Goal: Information Seeking & Learning: Find specific fact

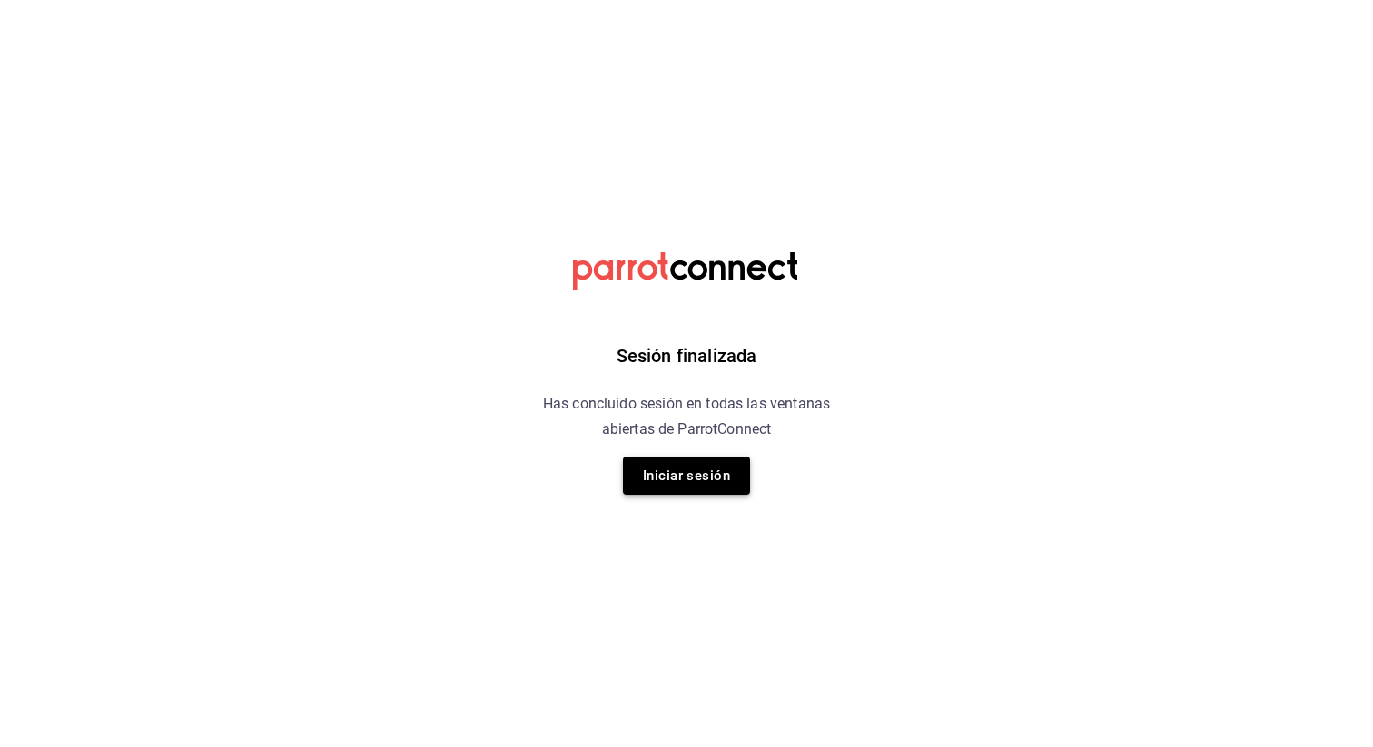
click at [665, 473] on button "Iniciar sesión" at bounding box center [686, 476] width 127 height 38
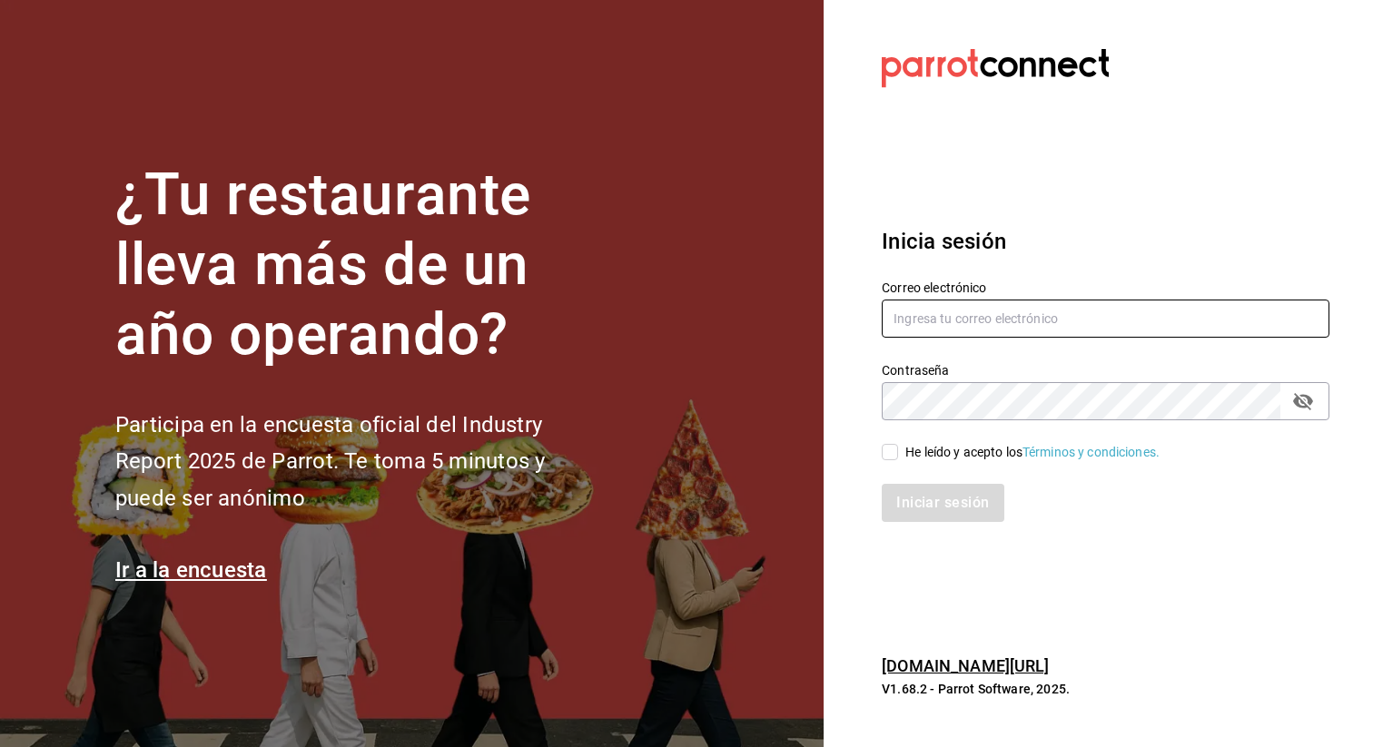
type input "[EMAIL_ADDRESS][DOMAIN_NAME]"
click at [882, 449] on input "He leído y acepto los Términos y condiciones." at bounding box center [890, 452] width 16 height 16
checkbox input "true"
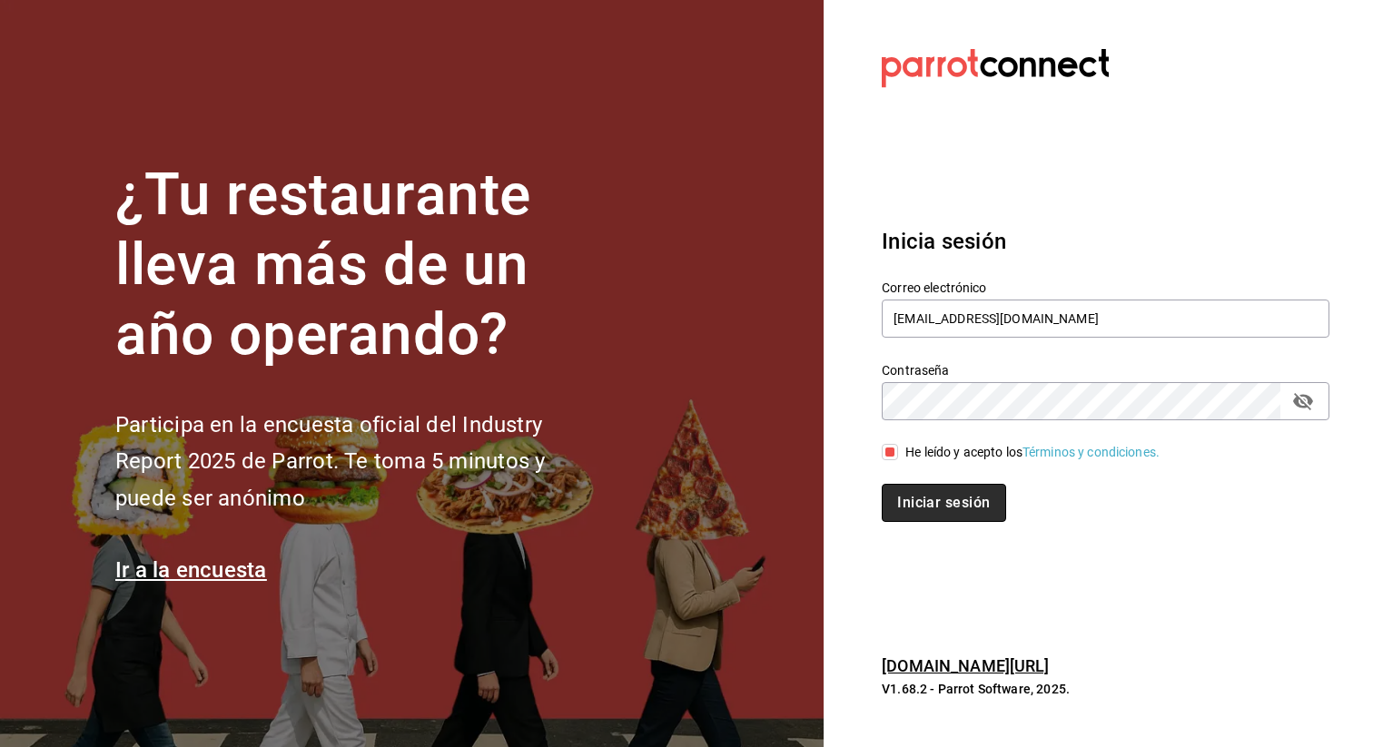
click at [919, 495] on button "Iniciar sesión" at bounding box center [943, 503] width 123 height 38
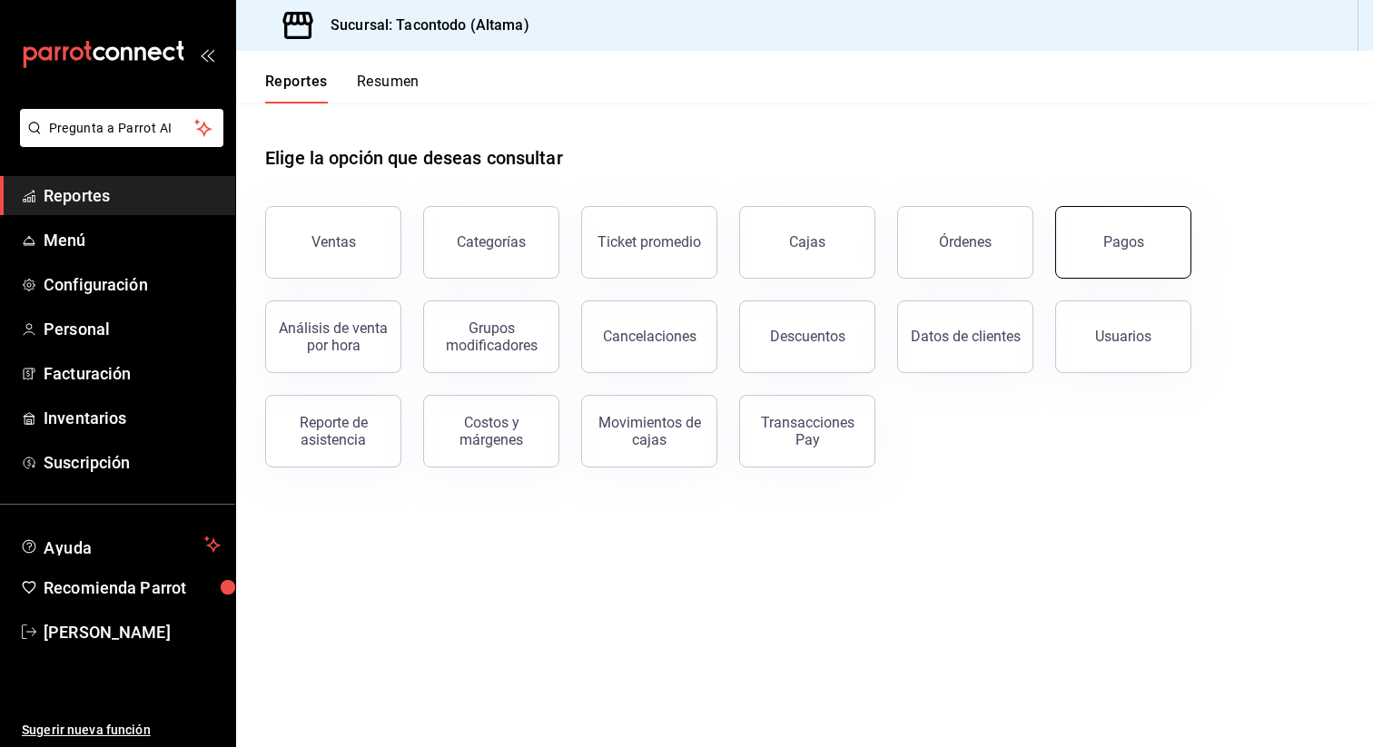
click at [1076, 242] on button "Pagos" at bounding box center [1123, 242] width 136 height 73
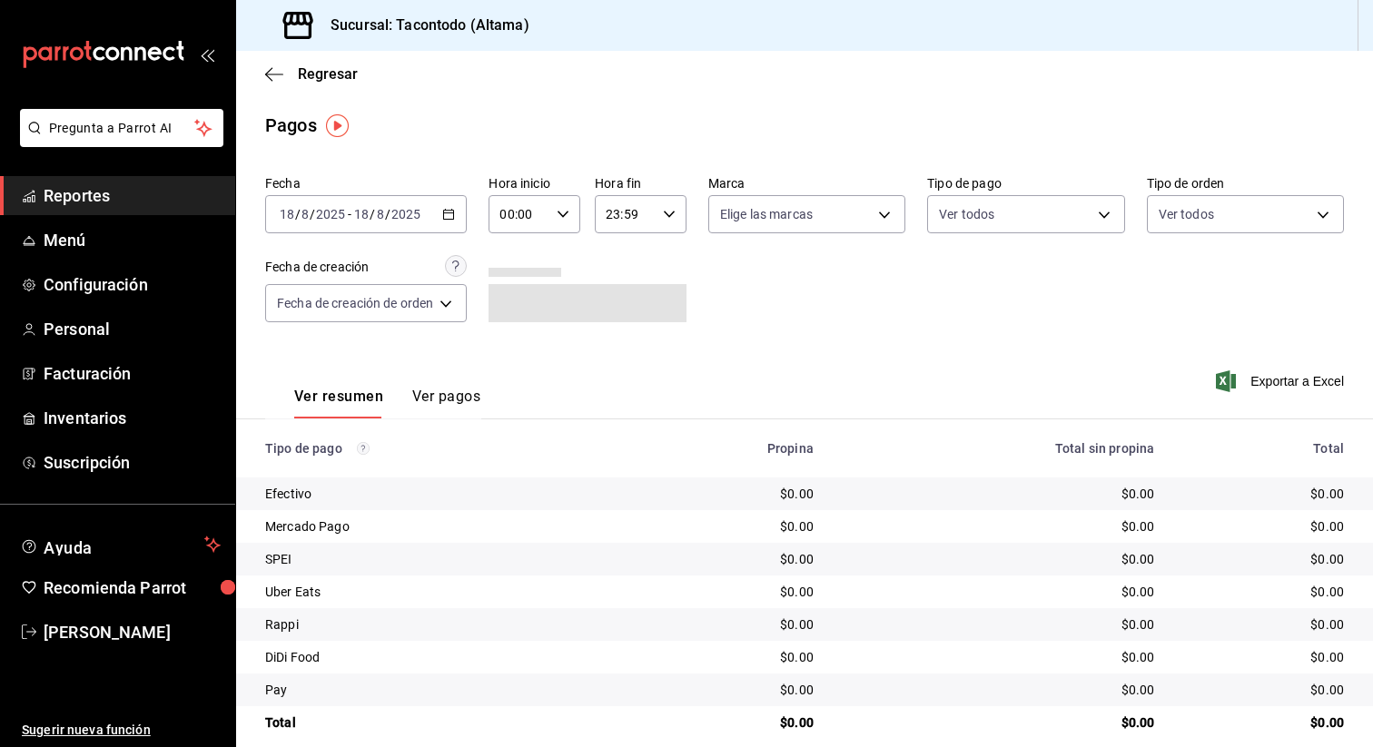
click at [409, 216] on input "2025" at bounding box center [405, 214] width 31 height 15
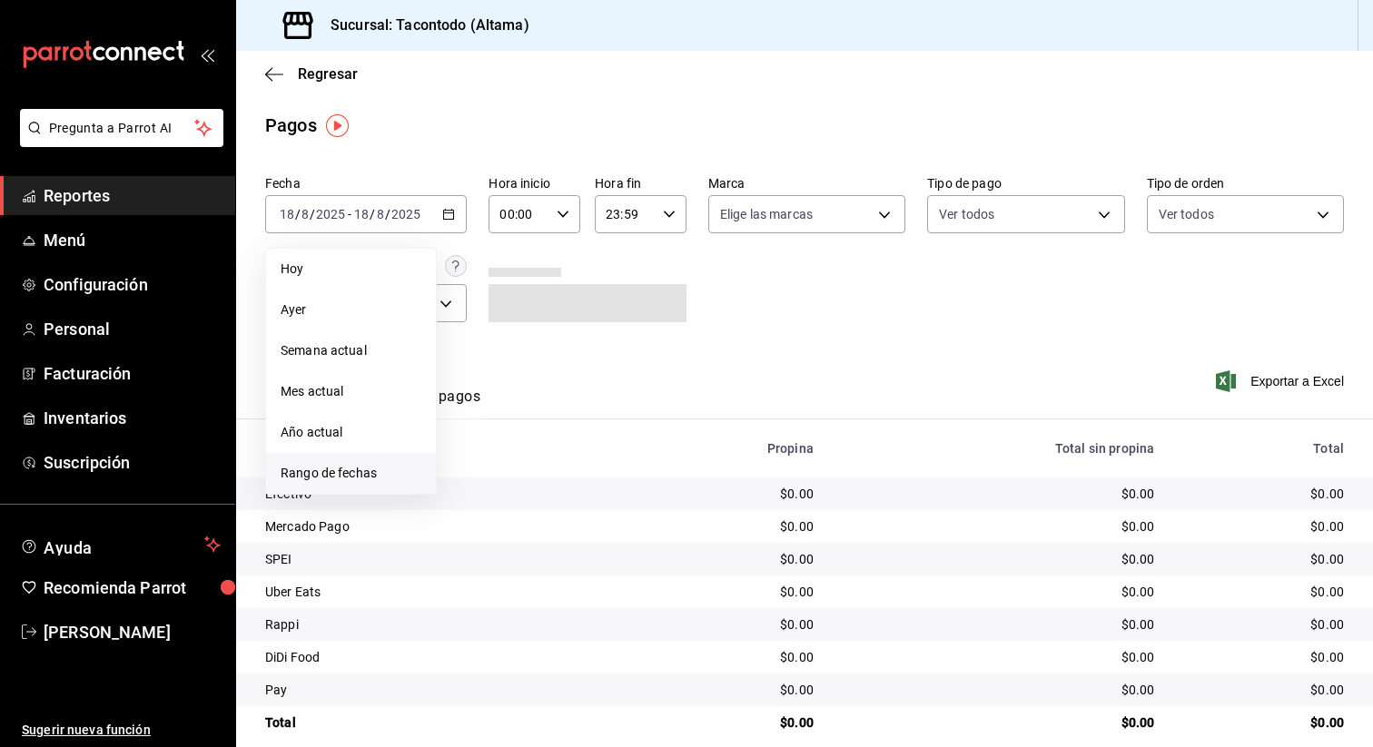
click at [356, 480] on span "Rango de fechas" at bounding box center [351, 473] width 141 height 19
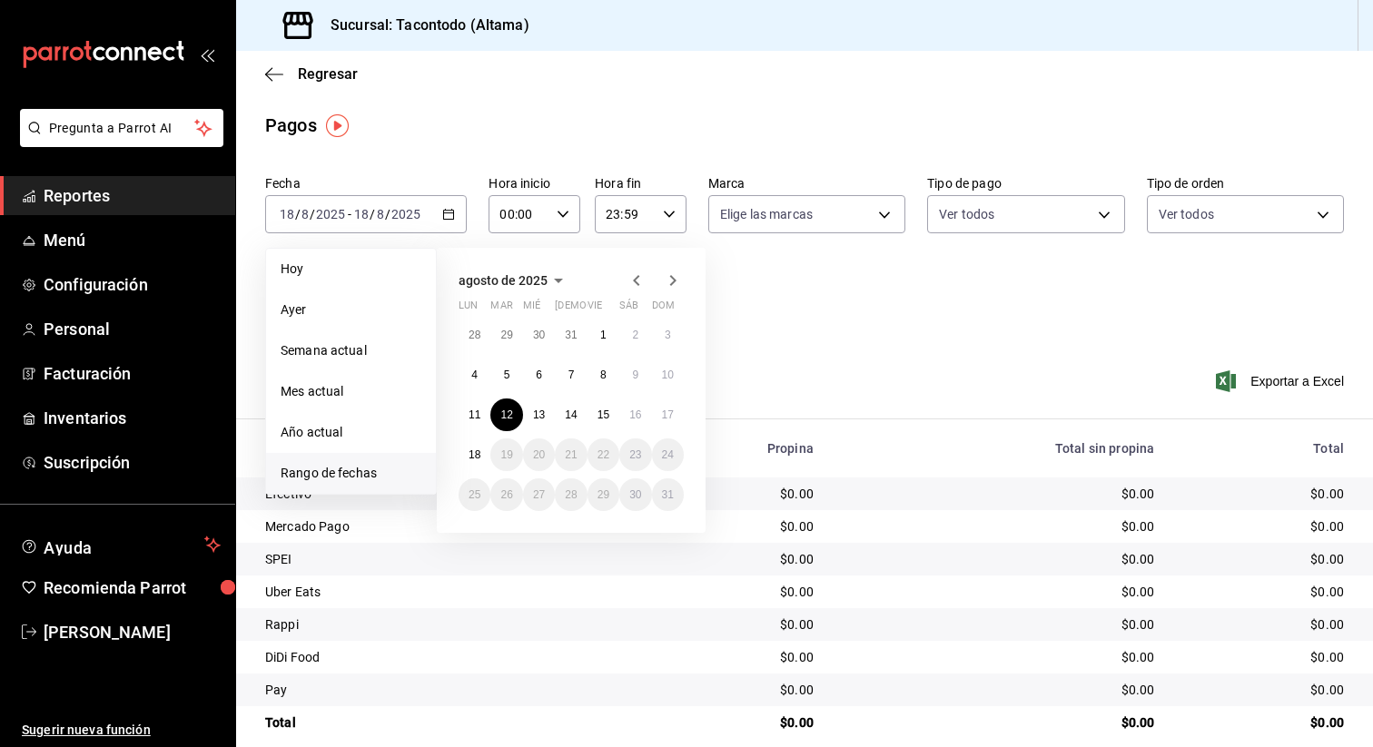
click at [509, 411] on abbr "12" at bounding box center [506, 415] width 12 height 13
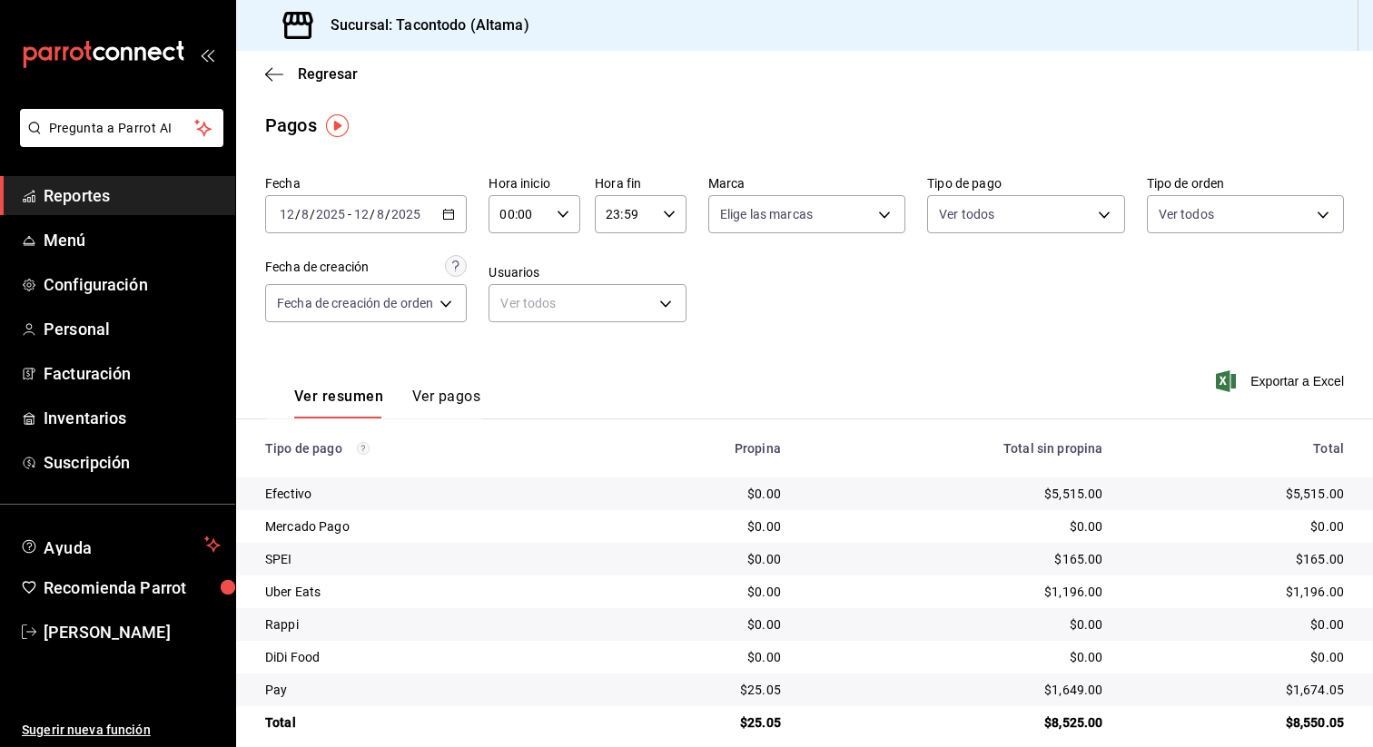
click at [512, 212] on input "00:00" at bounding box center [519, 214] width 61 height 36
click at [750, 327] on div at bounding box center [686, 373] width 1373 height 747
click at [676, 217] on icon "button" at bounding box center [669, 214] width 13 height 13
click at [625, 312] on span "15" at bounding box center [619, 313] width 16 height 15
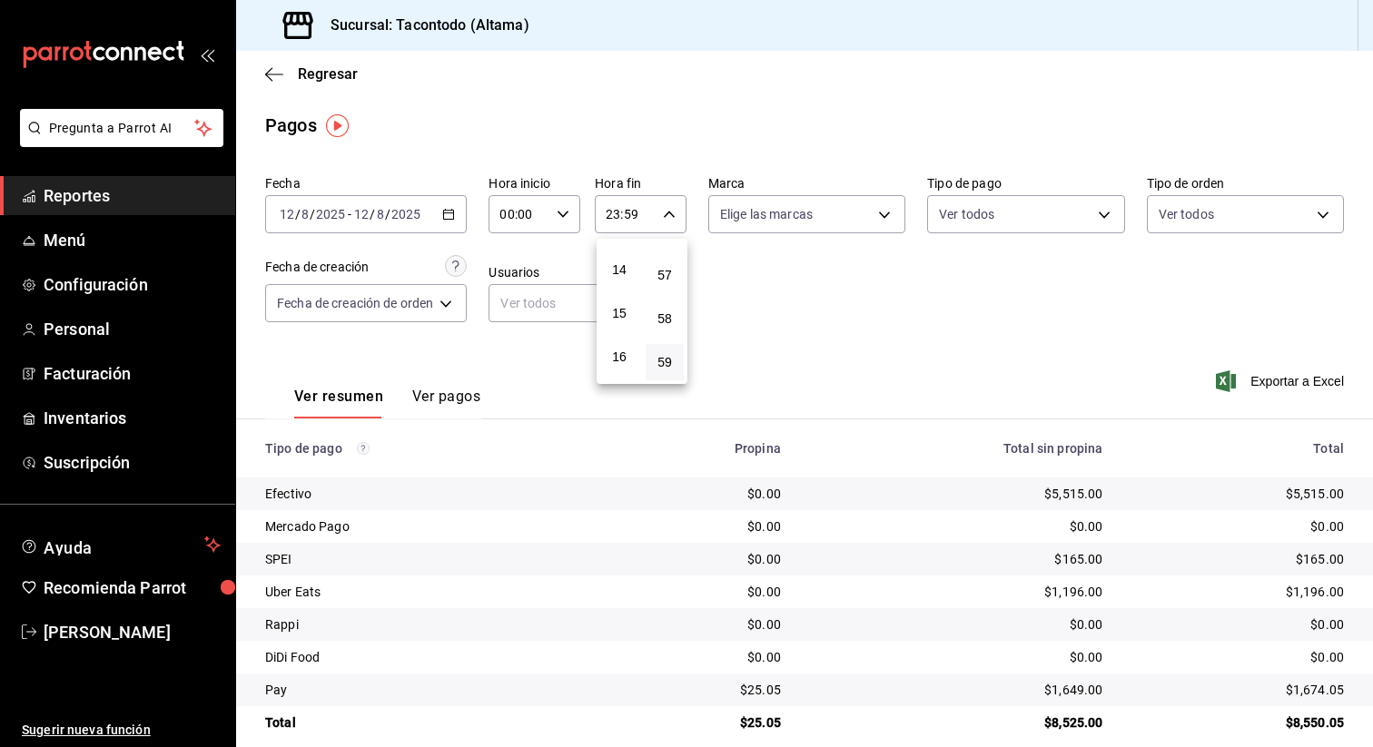
type input "15:59"
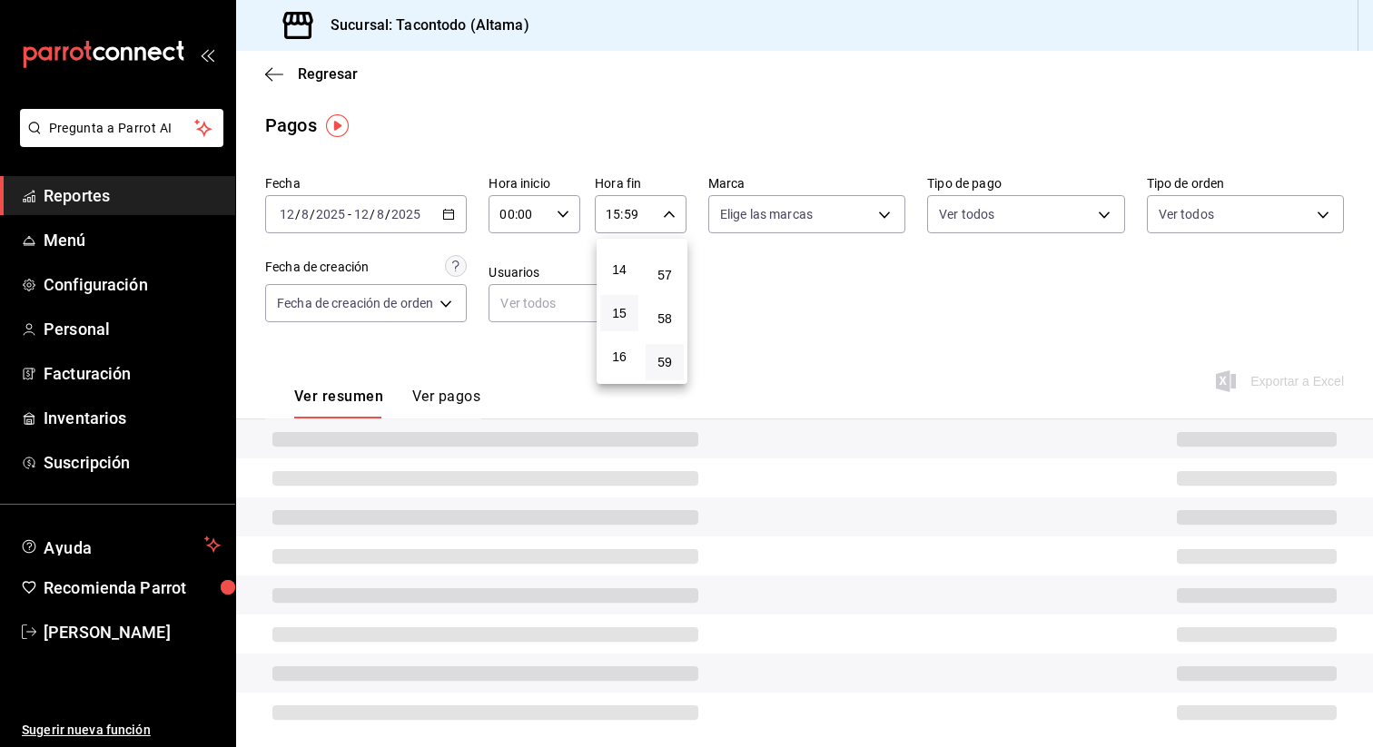
click at [834, 355] on div at bounding box center [686, 373] width 1373 height 747
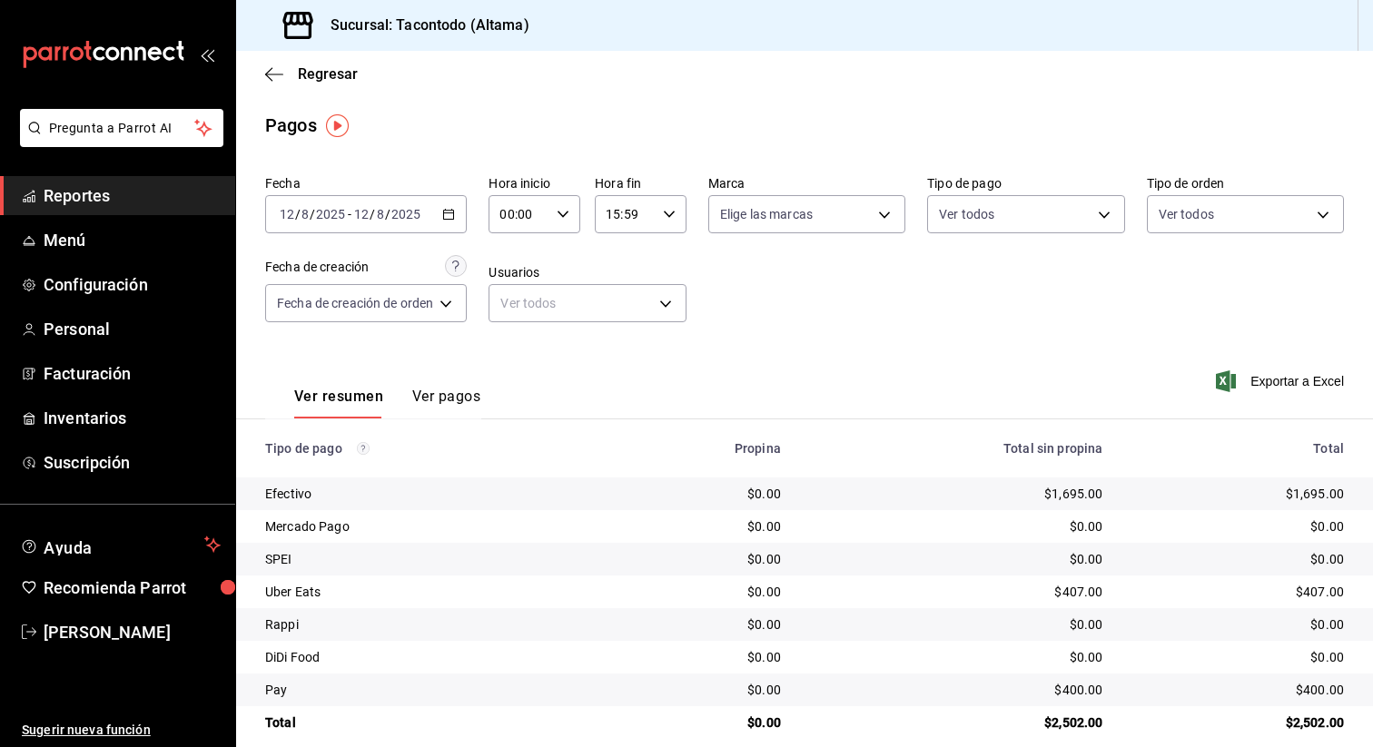
click at [443, 217] on div "2025-08-12 12 / 8 / 2025 - 2025-08-12 12 / 8 / 2025" at bounding box center [366, 214] width 202 height 38
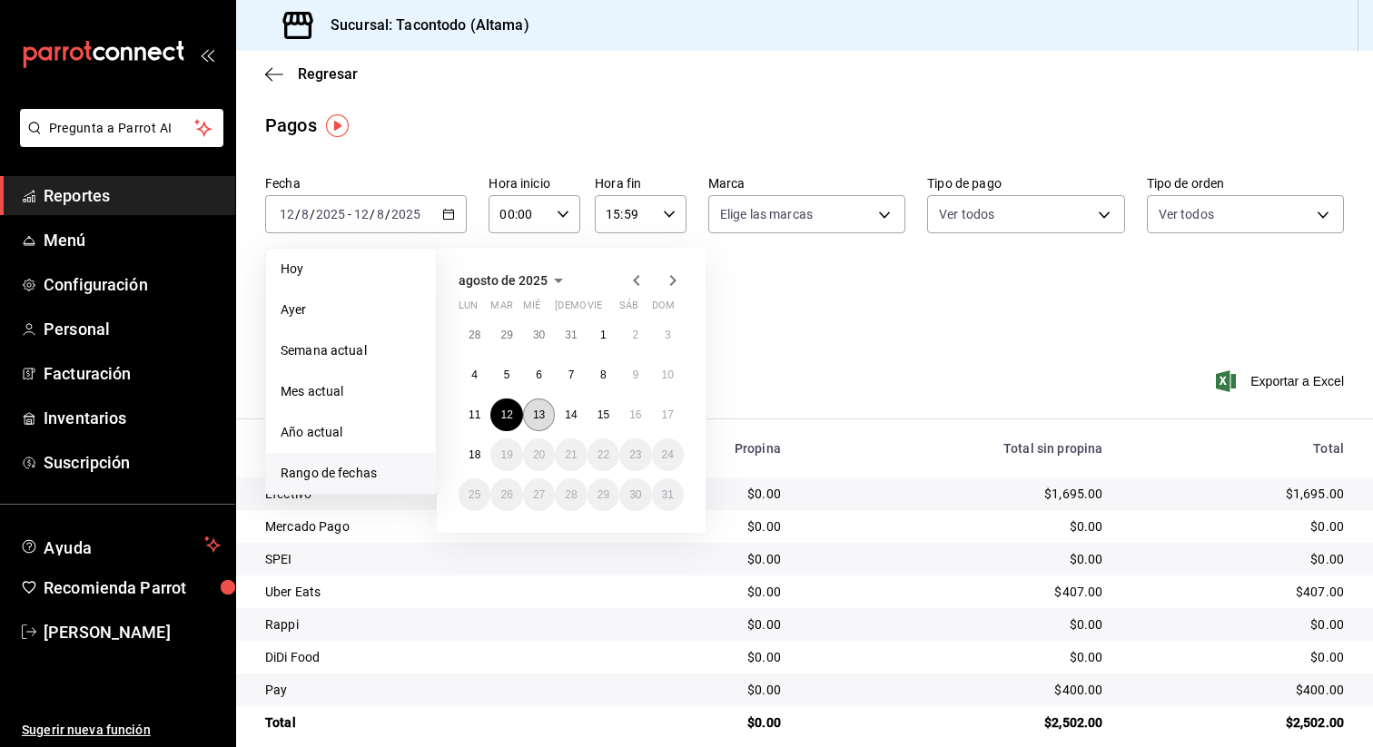
click at [543, 421] on button "13" at bounding box center [539, 415] width 32 height 33
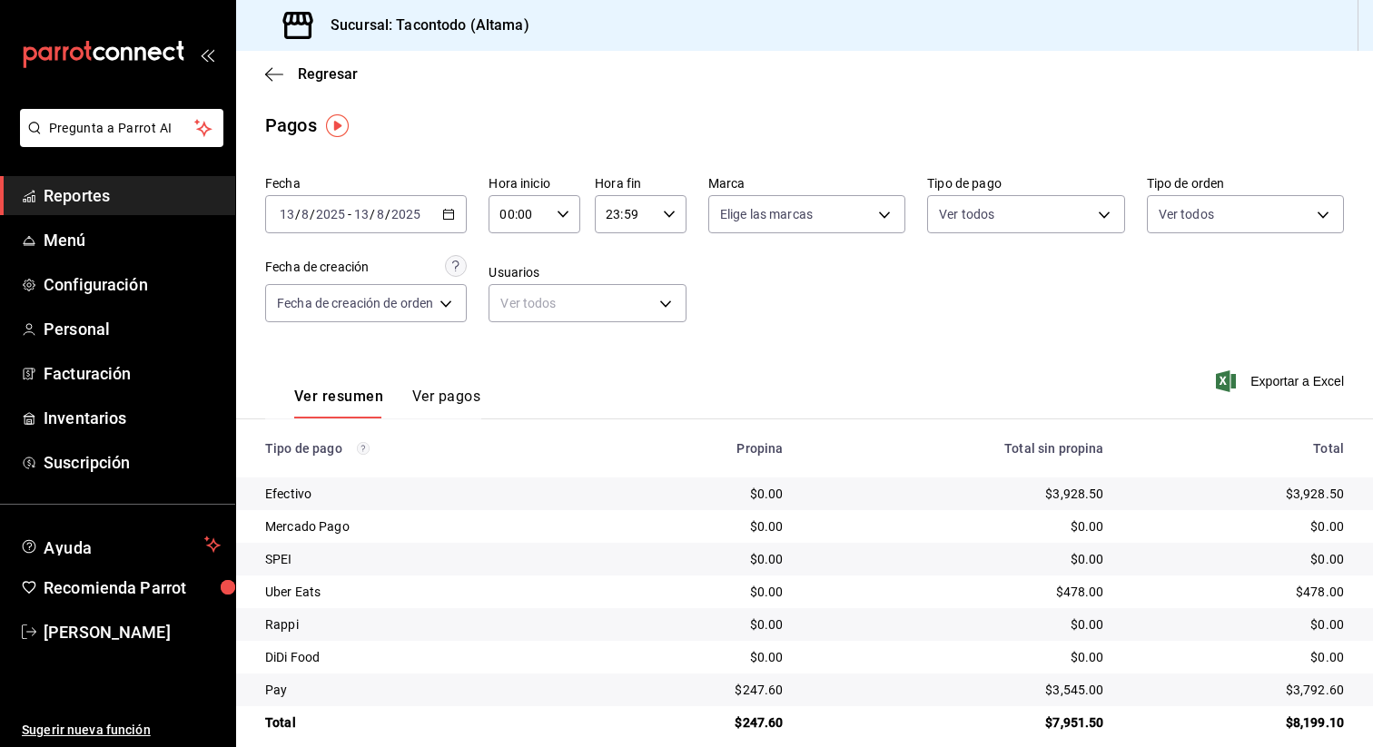
click at [668, 216] on icon "button" at bounding box center [669, 214] width 13 height 13
click at [624, 255] on span "15" at bounding box center [619, 249] width 16 height 15
click at [765, 721] on div at bounding box center [686, 373] width 1373 height 747
click at [446, 212] on icon "button" at bounding box center [448, 214] width 13 height 13
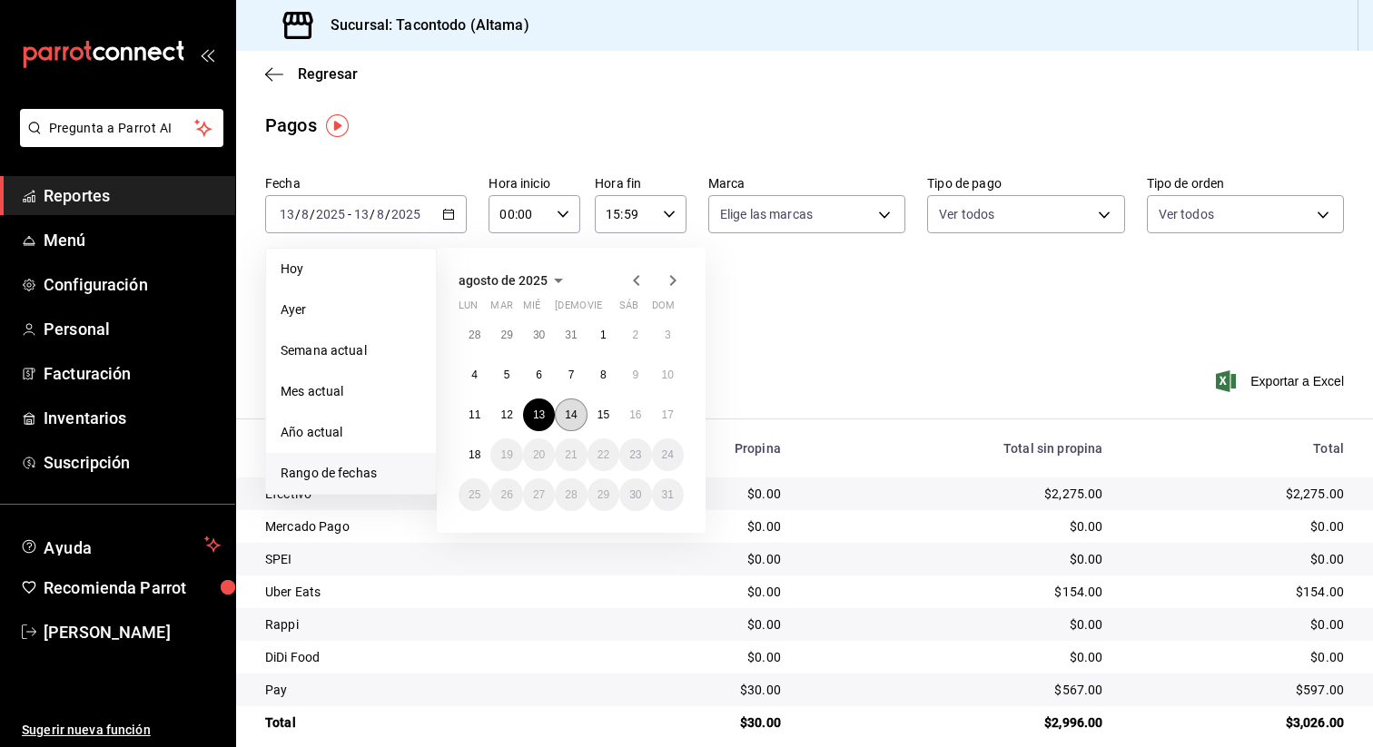
click at [568, 415] on abbr "14" at bounding box center [571, 415] width 12 height 13
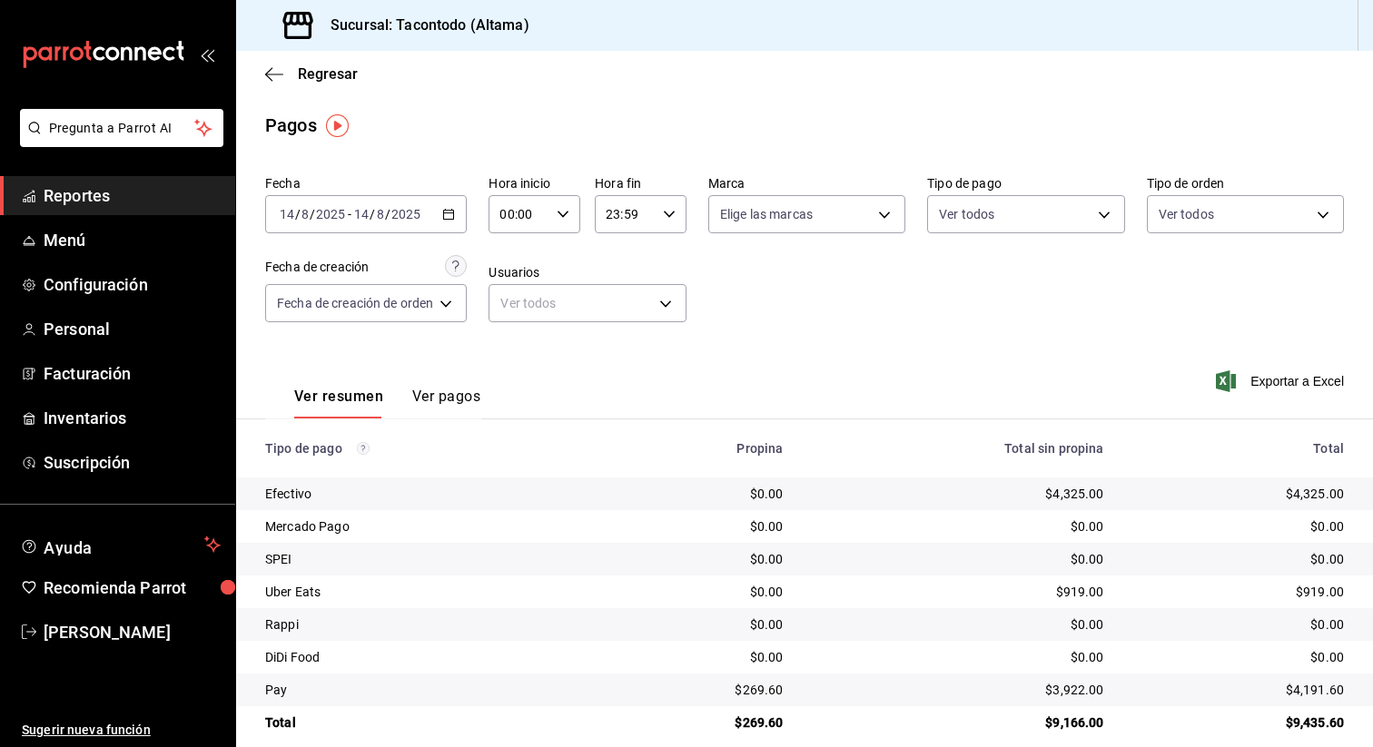
click at [670, 218] on icon "button" at bounding box center [669, 214] width 13 height 13
click at [625, 275] on button "15" at bounding box center [619, 267] width 38 height 36
click at [760, 686] on div at bounding box center [686, 373] width 1373 height 747
click at [455, 218] on icon "button" at bounding box center [448, 214] width 13 height 13
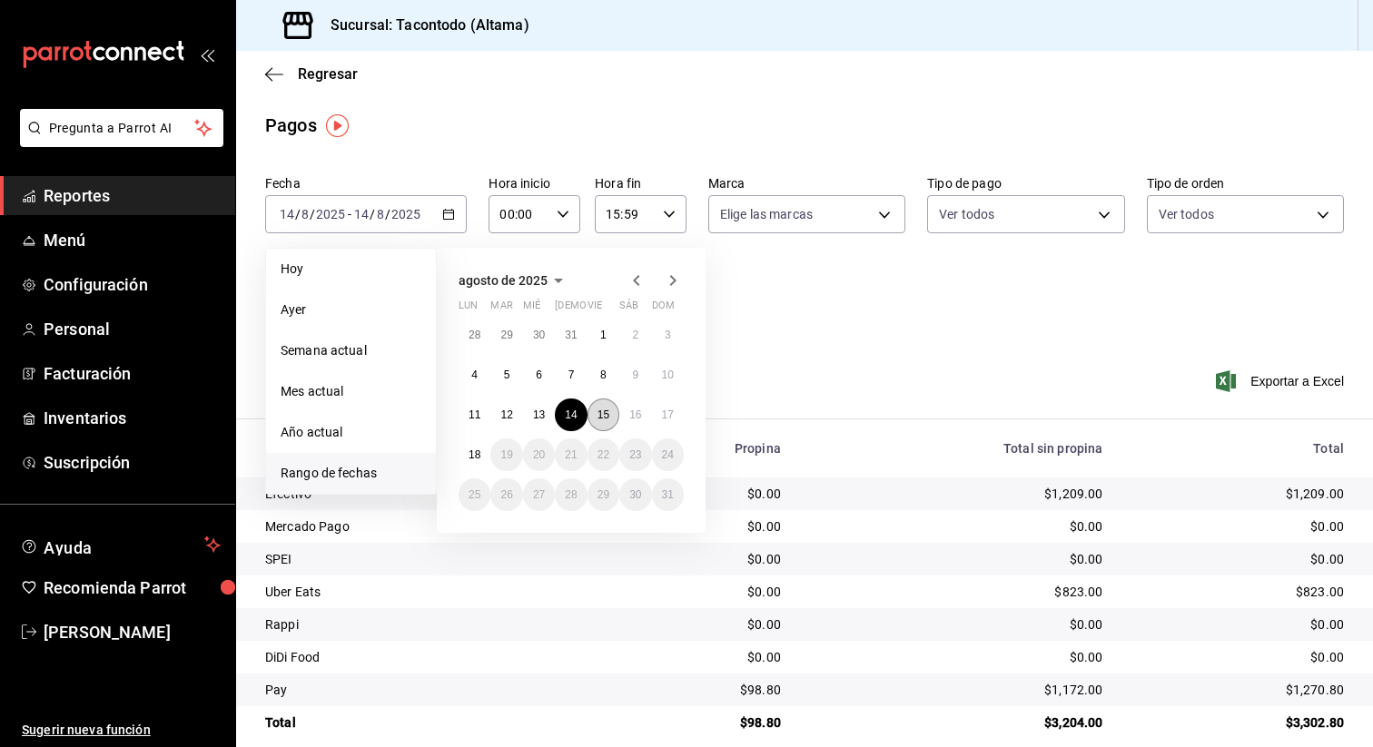
click at [599, 421] on button "15" at bounding box center [604, 415] width 32 height 33
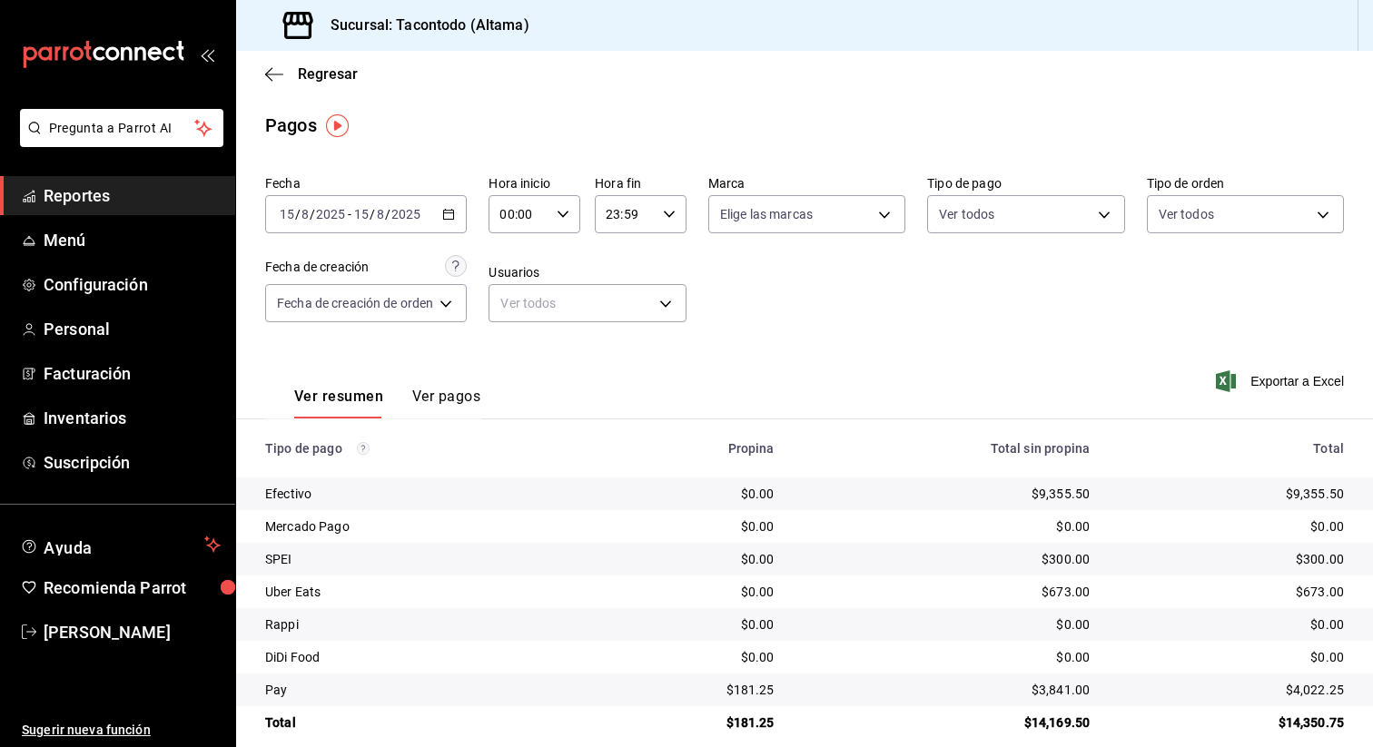
scroll to position [21, 0]
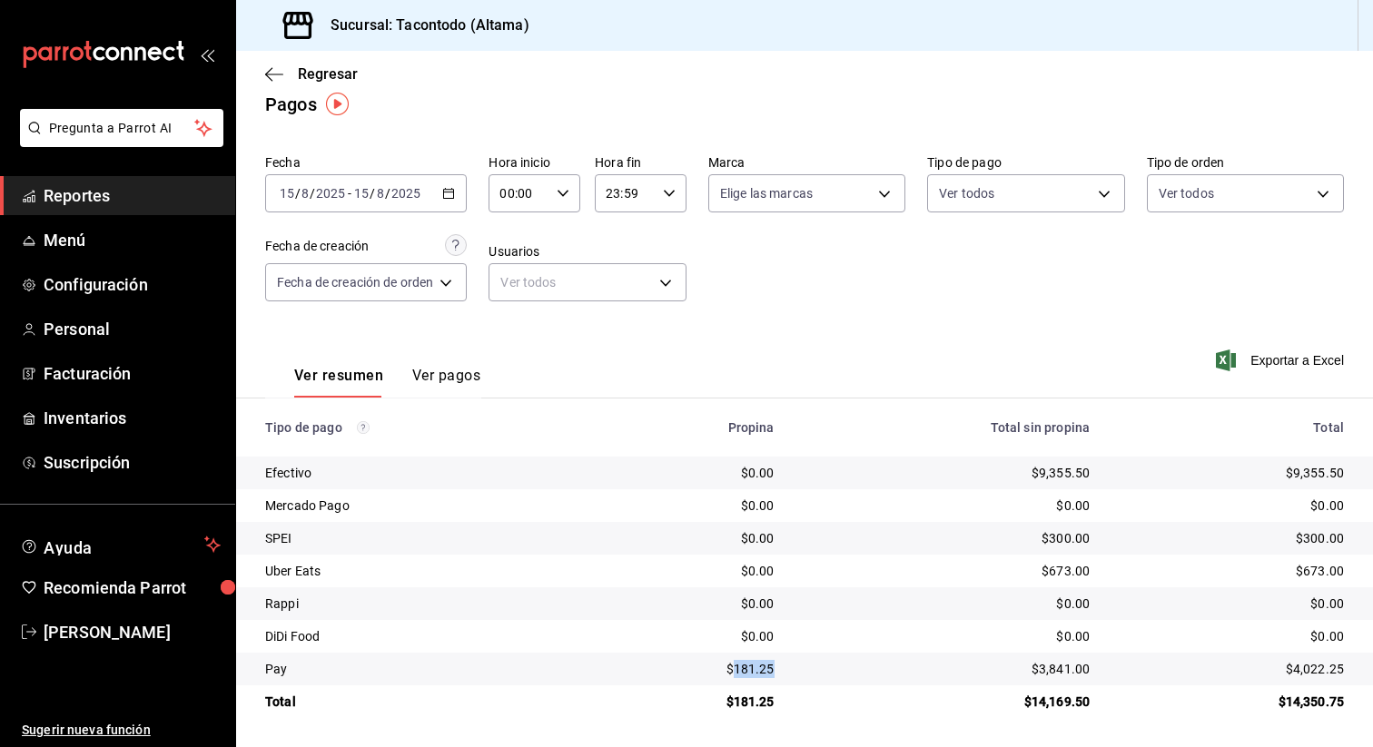
drag, startPoint x: 739, startPoint y: 671, endPoint x: 779, endPoint y: 671, distance: 40.0
click at [779, 671] on td "$181.25" at bounding box center [694, 669] width 190 height 33
copy div "181.25"
click at [451, 191] on icon "button" at bounding box center [448, 193] width 13 height 13
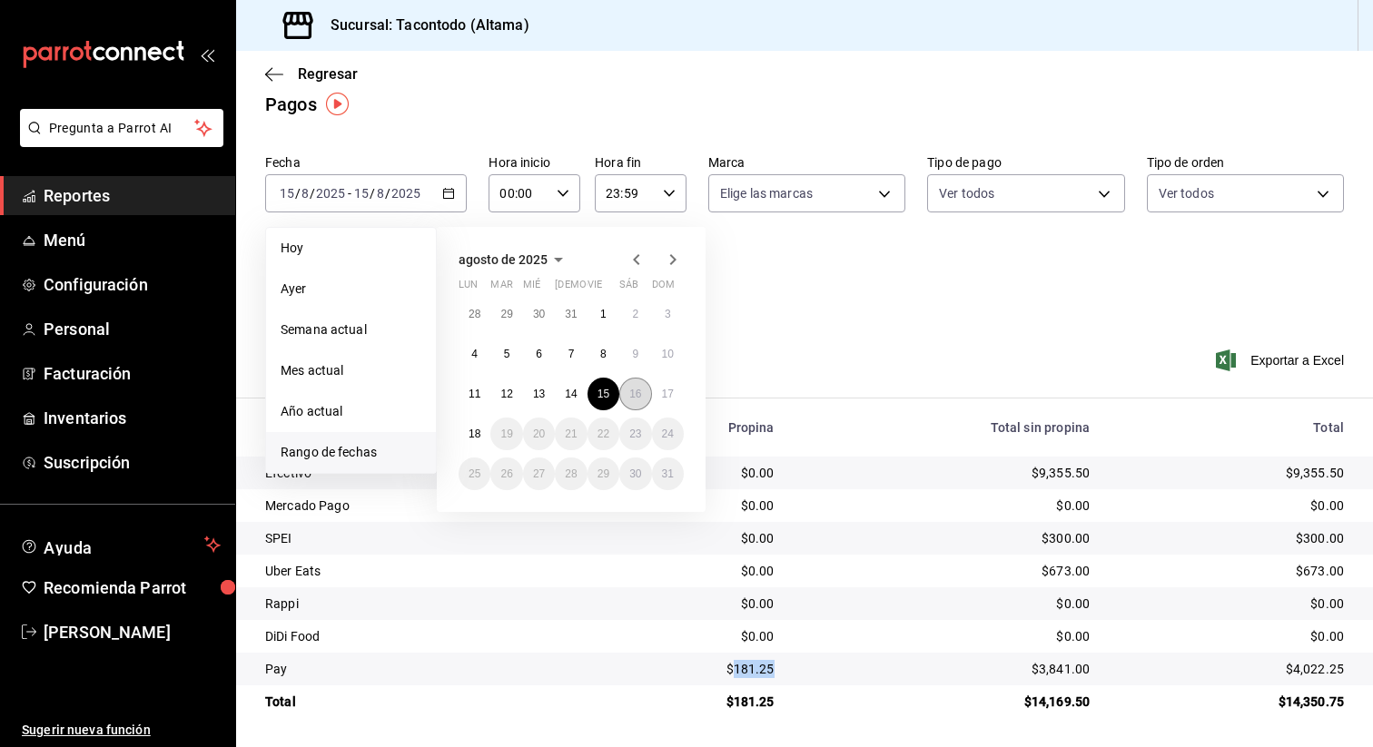
click at [632, 397] on abbr "16" at bounding box center [635, 394] width 12 height 13
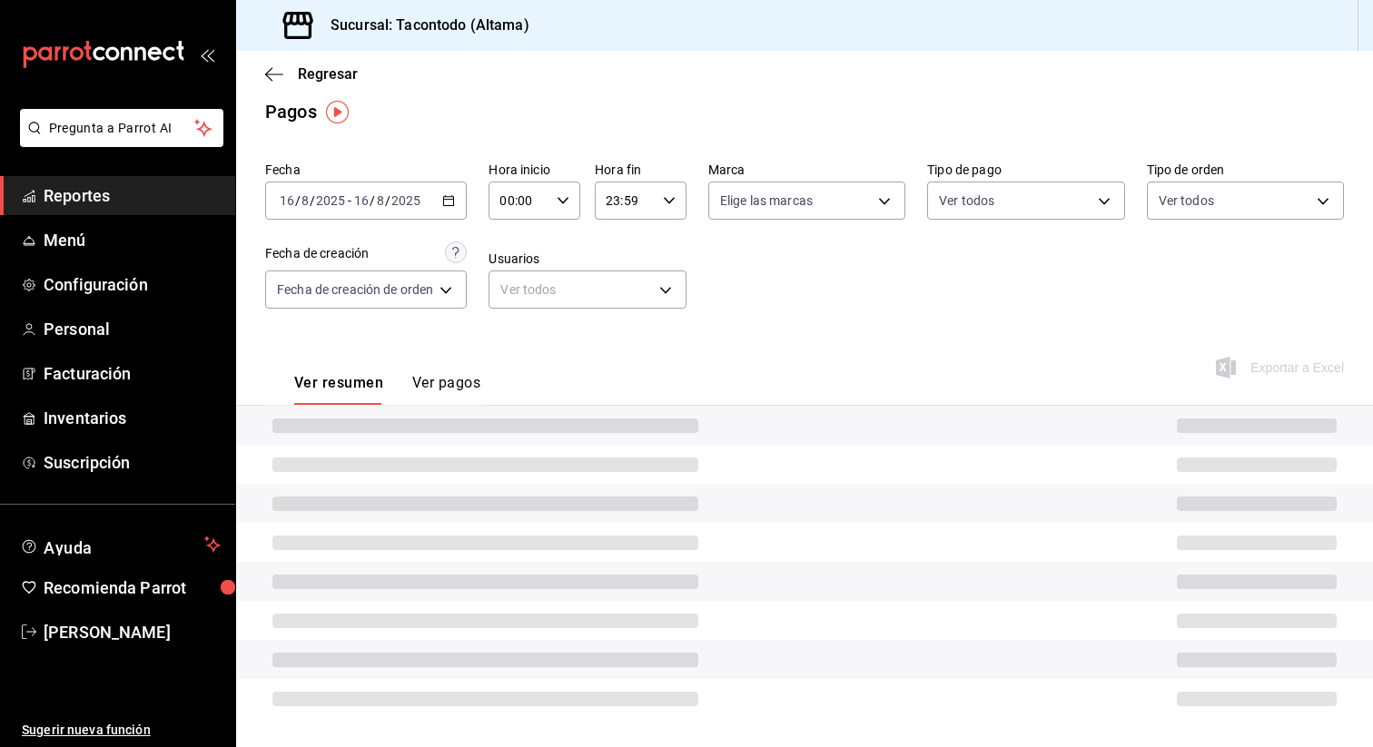
scroll to position [21, 0]
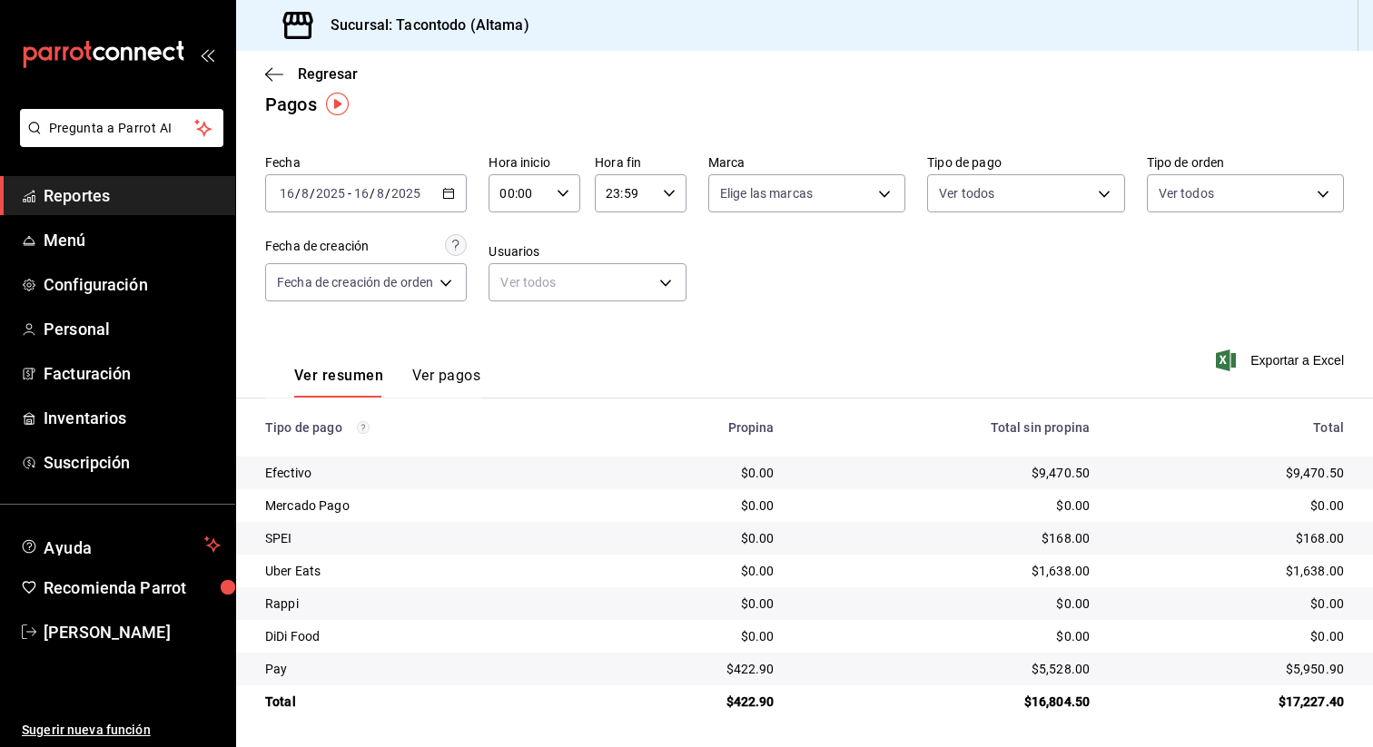
click at [571, 191] on div "00:00 Hora inicio" at bounding box center [535, 193] width 92 height 38
click at [662, 180] on div at bounding box center [686, 373] width 1373 height 747
click at [671, 188] on icon "button" at bounding box center [669, 193] width 13 height 13
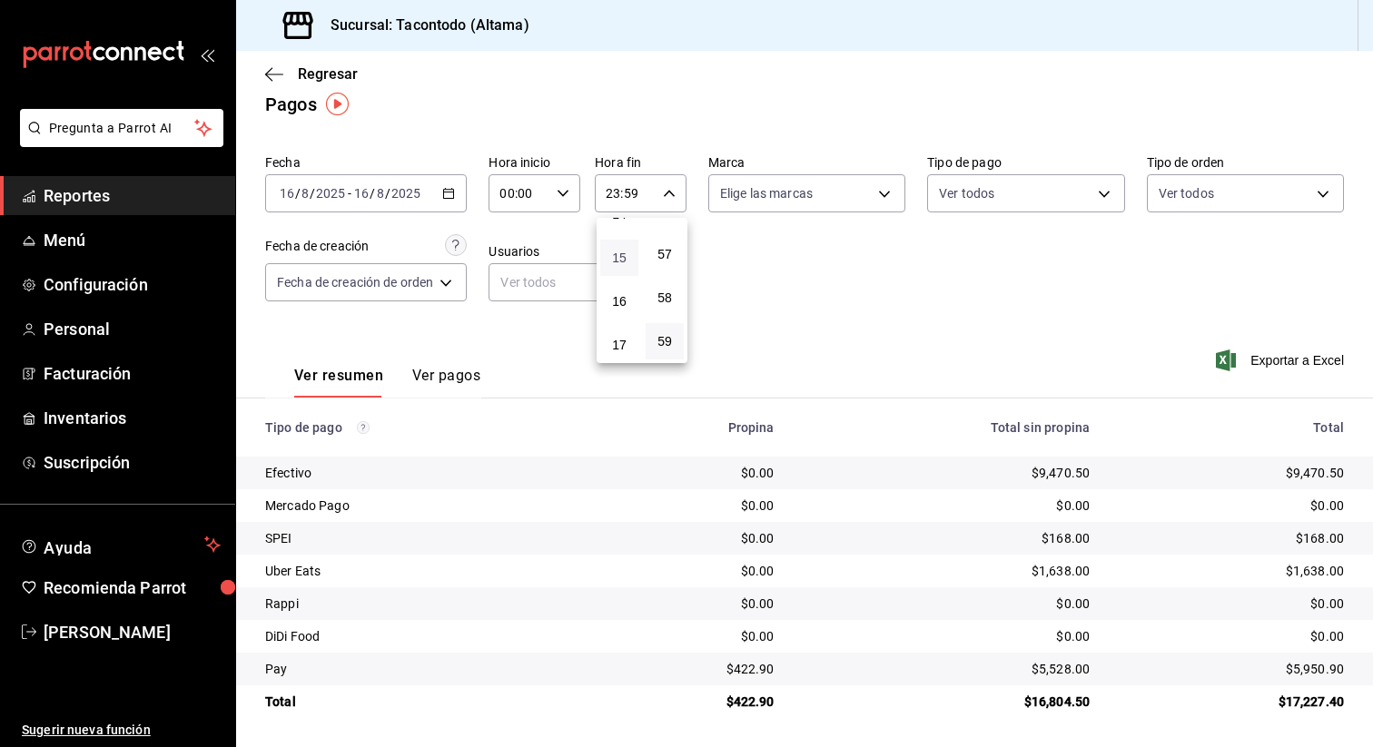
click at [626, 259] on span "15" at bounding box center [619, 258] width 16 height 15
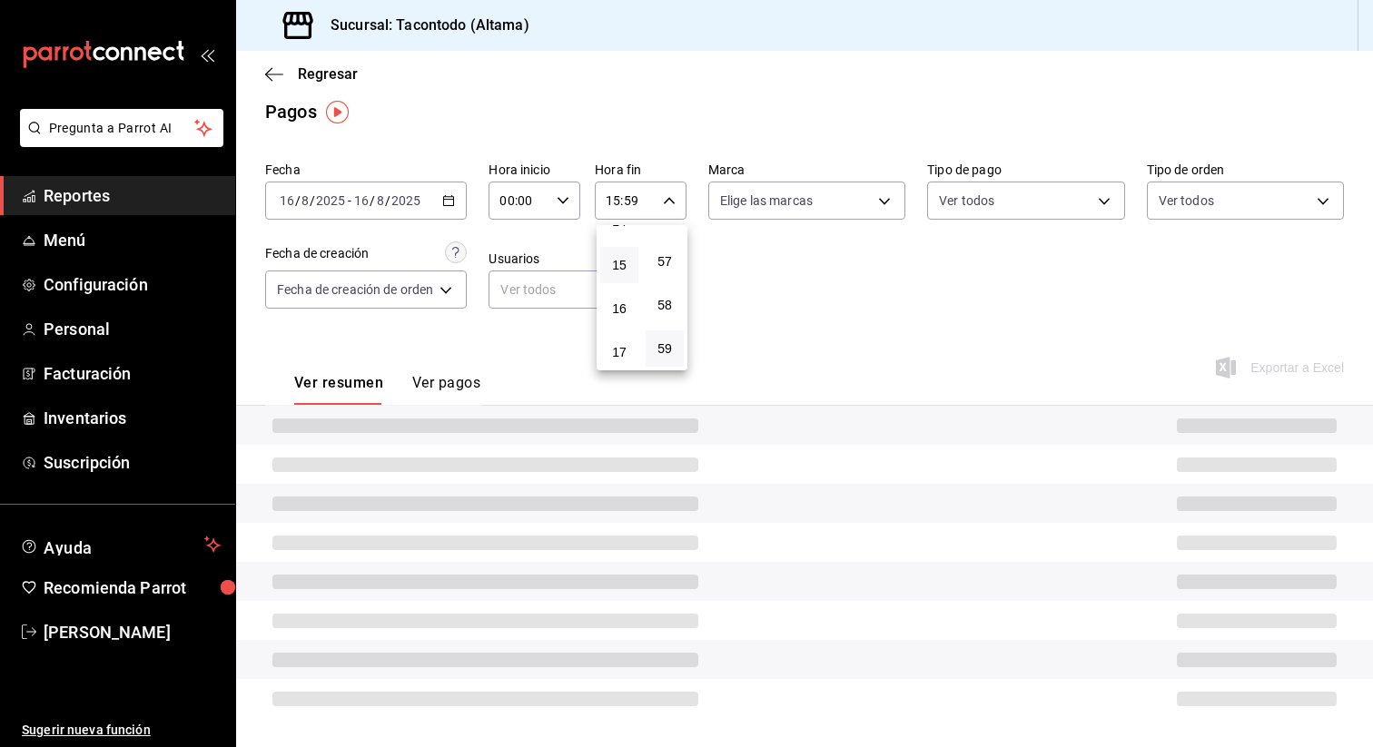
scroll to position [21, 0]
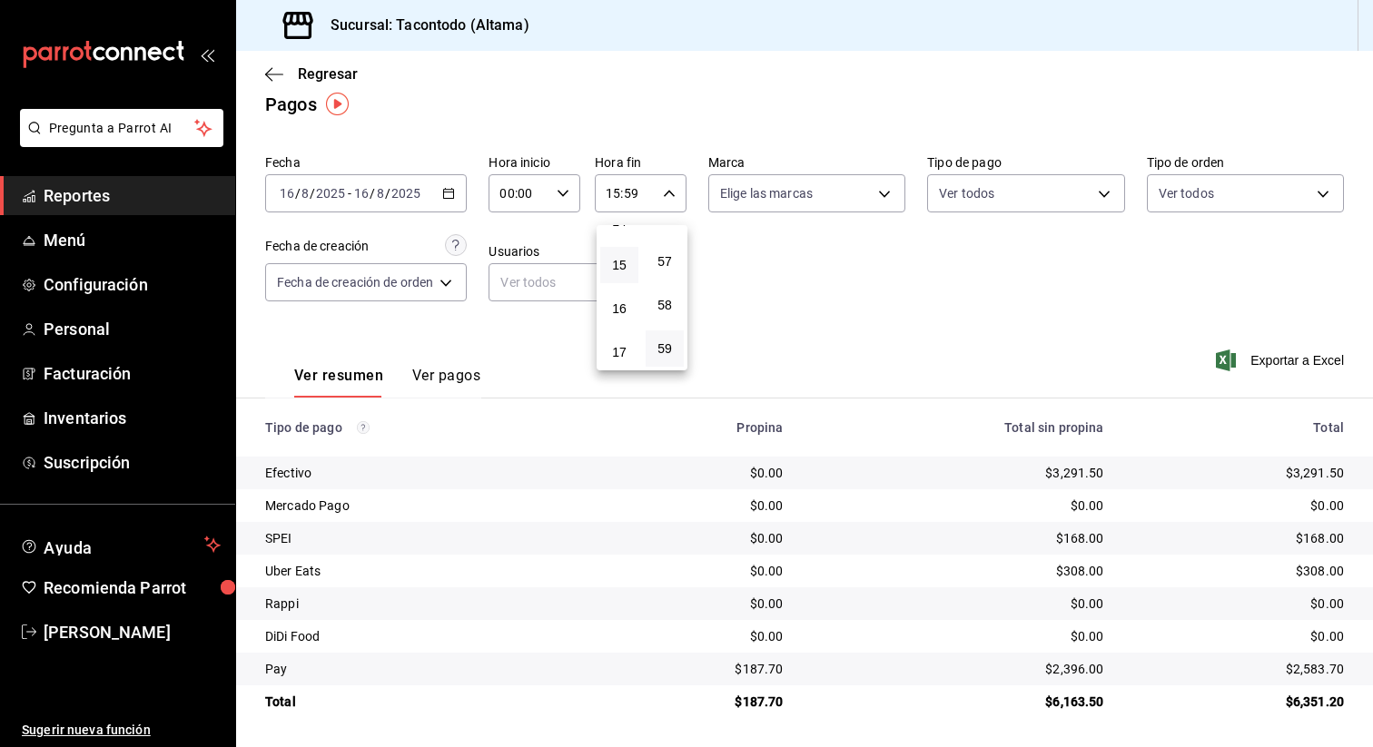
click at [747, 672] on div at bounding box center [686, 373] width 1373 height 747
drag, startPoint x: 747, startPoint y: 671, endPoint x: 781, endPoint y: 671, distance: 33.6
click at [781, 671] on div "$187.70" at bounding box center [700, 669] width 163 height 18
copy div "187.7"
click at [461, 193] on div "2025-08-16 16 / 8 / 2025 - 2025-08-16 16 / 8 / 2025" at bounding box center [366, 193] width 202 height 38
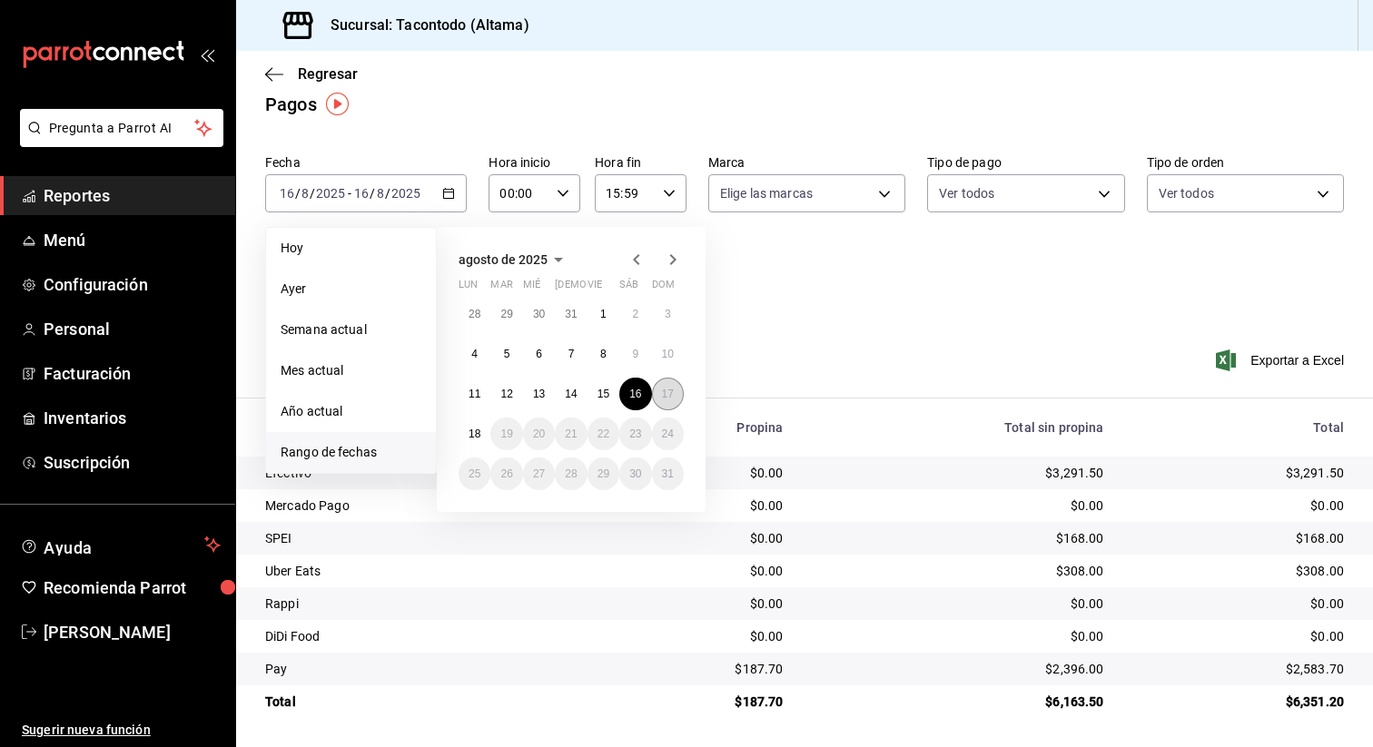
click at [664, 398] on abbr "17" at bounding box center [668, 394] width 12 height 13
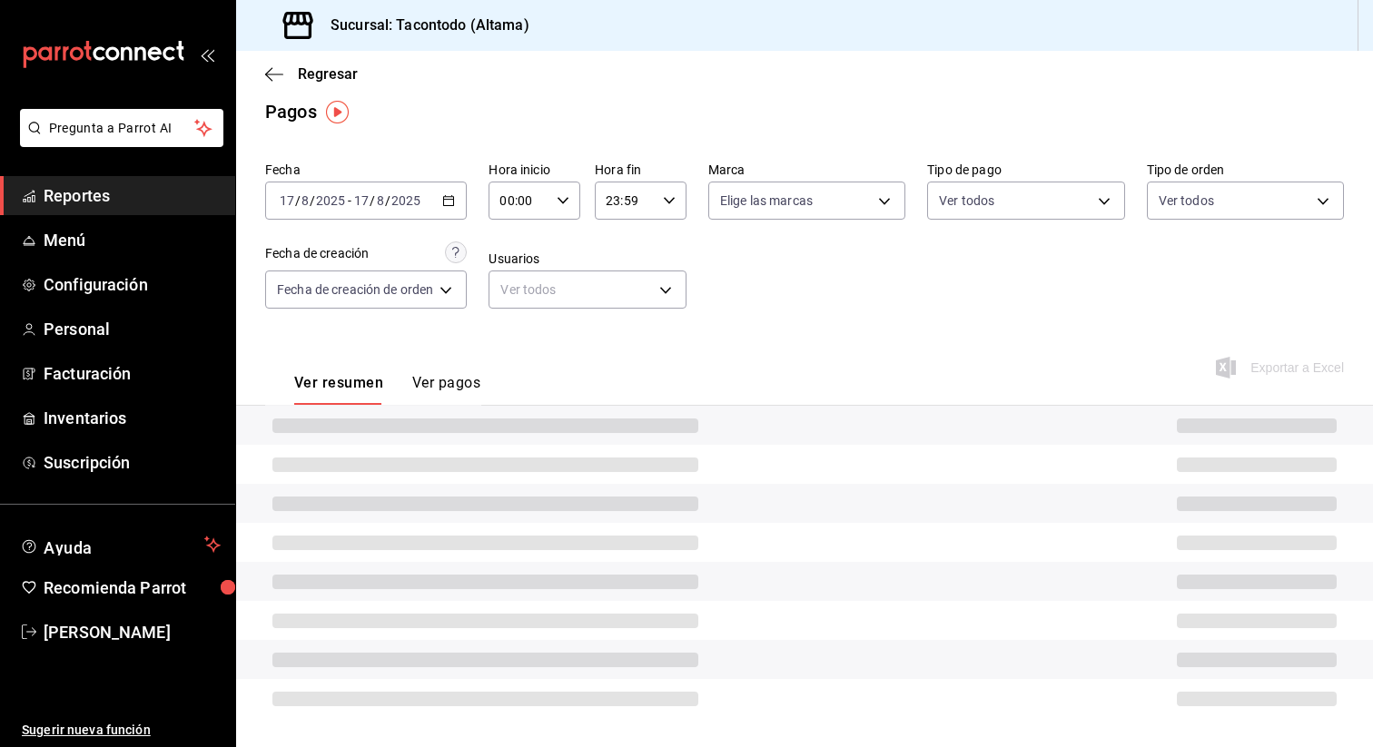
scroll to position [21, 0]
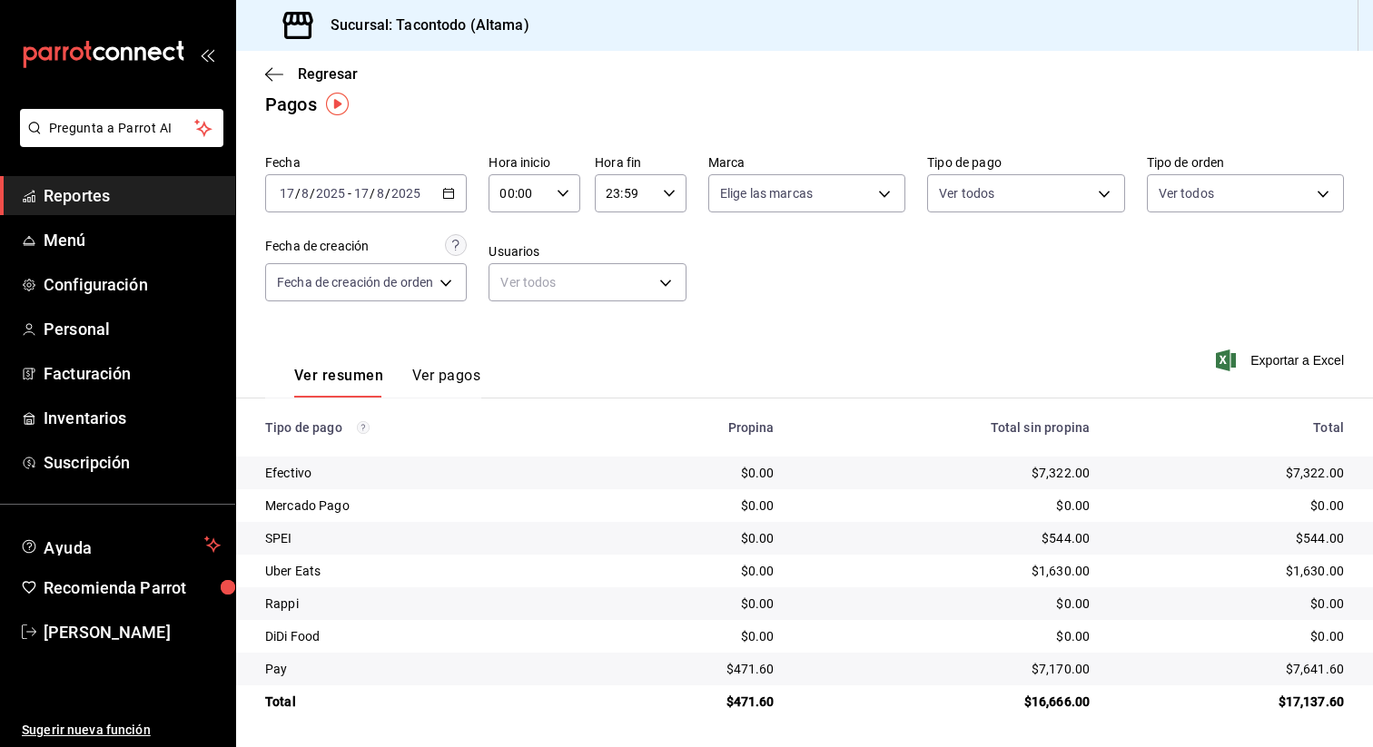
click at [673, 193] on \(Stroke\) "button" at bounding box center [669, 193] width 11 height 6
click at [618, 262] on span "15" at bounding box center [619, 269] width 16 height 15
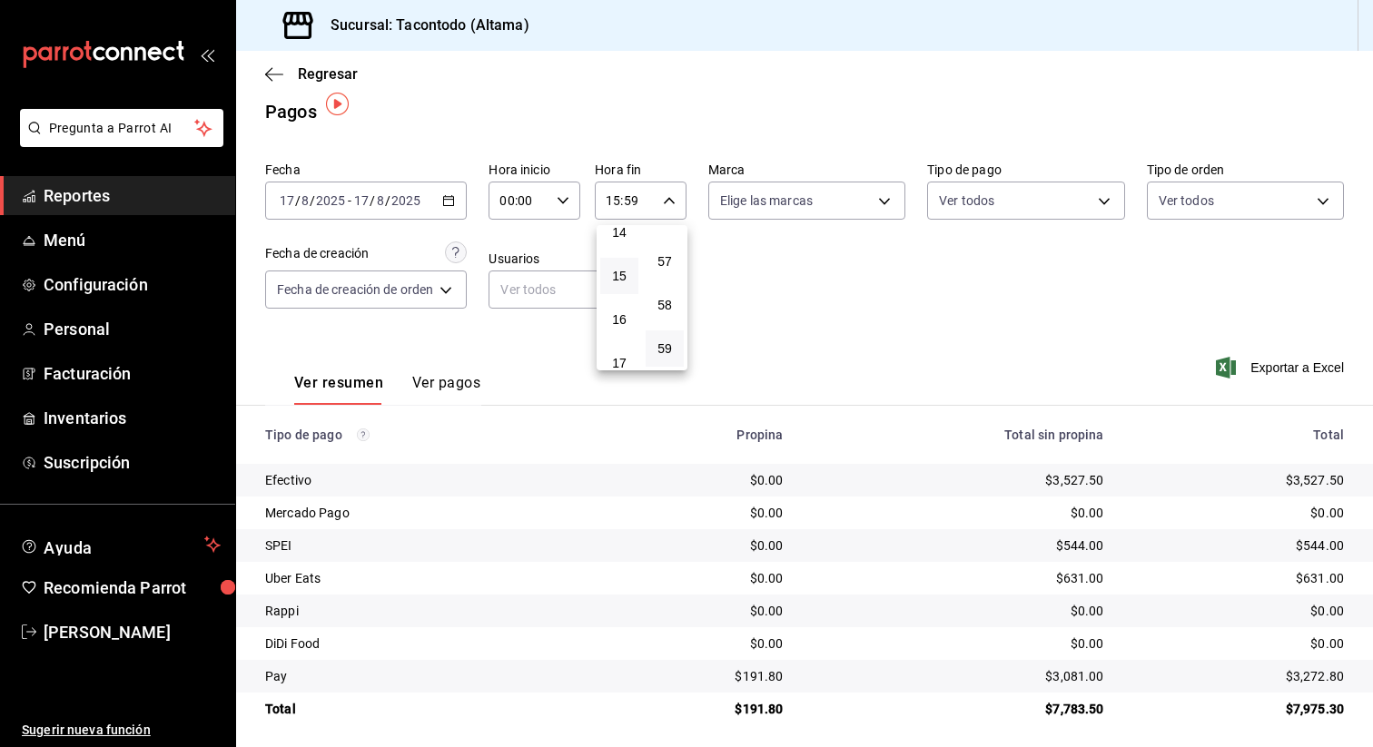
scroll to position [21, 0]
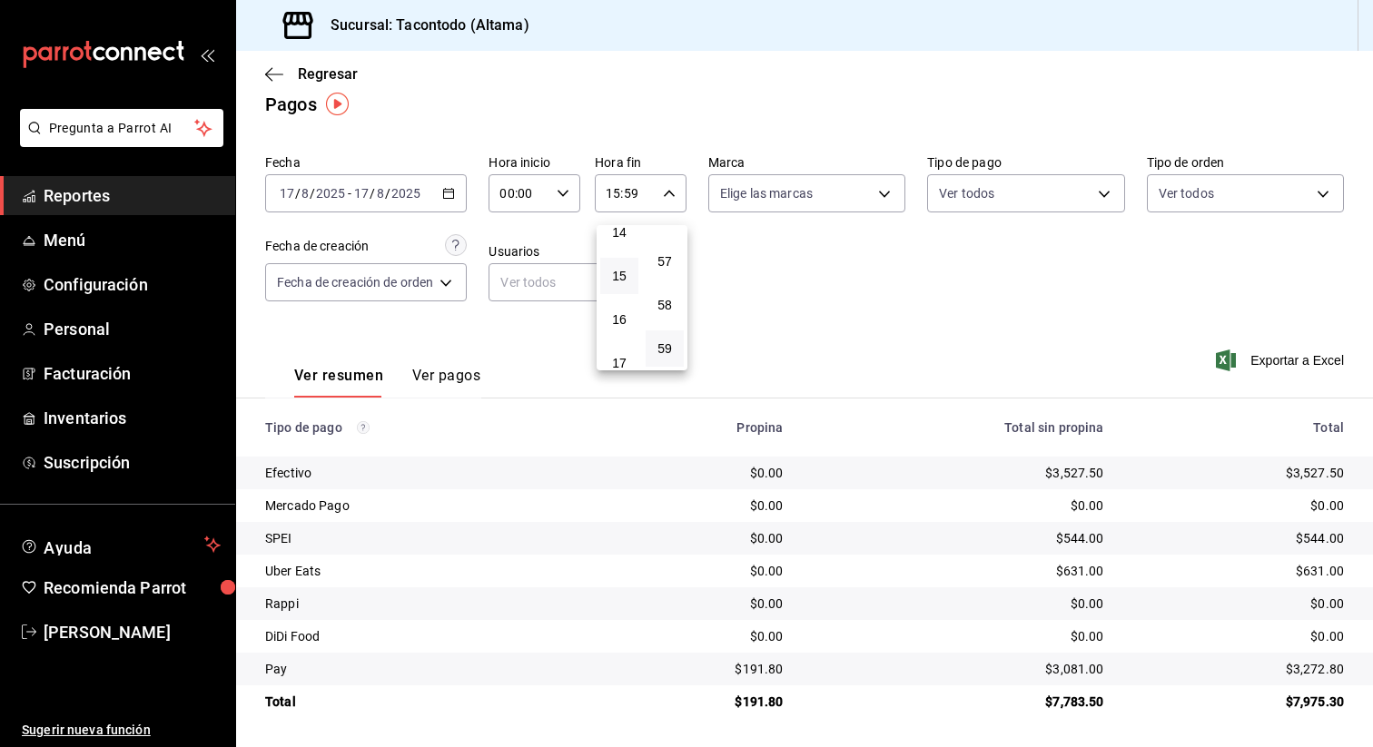
click at [756, 657] on div at bounding box center [686, 373] width 1373 height 747
drag, startPoint x: 747, startPoint y: 667, endPoint x: 781, endPoint y: 668, distance: 33.6
click at [781, 668] on div "$191.80" at bounding box center [700, 669] width 163 height 18
copy div "191.8"
click at [449, 184] on div "2025-08-17 17 / 8 / 2025 - 2025-08-17 17 / 8 / 2025" at bounding box center [366, 193] width 202 height 38
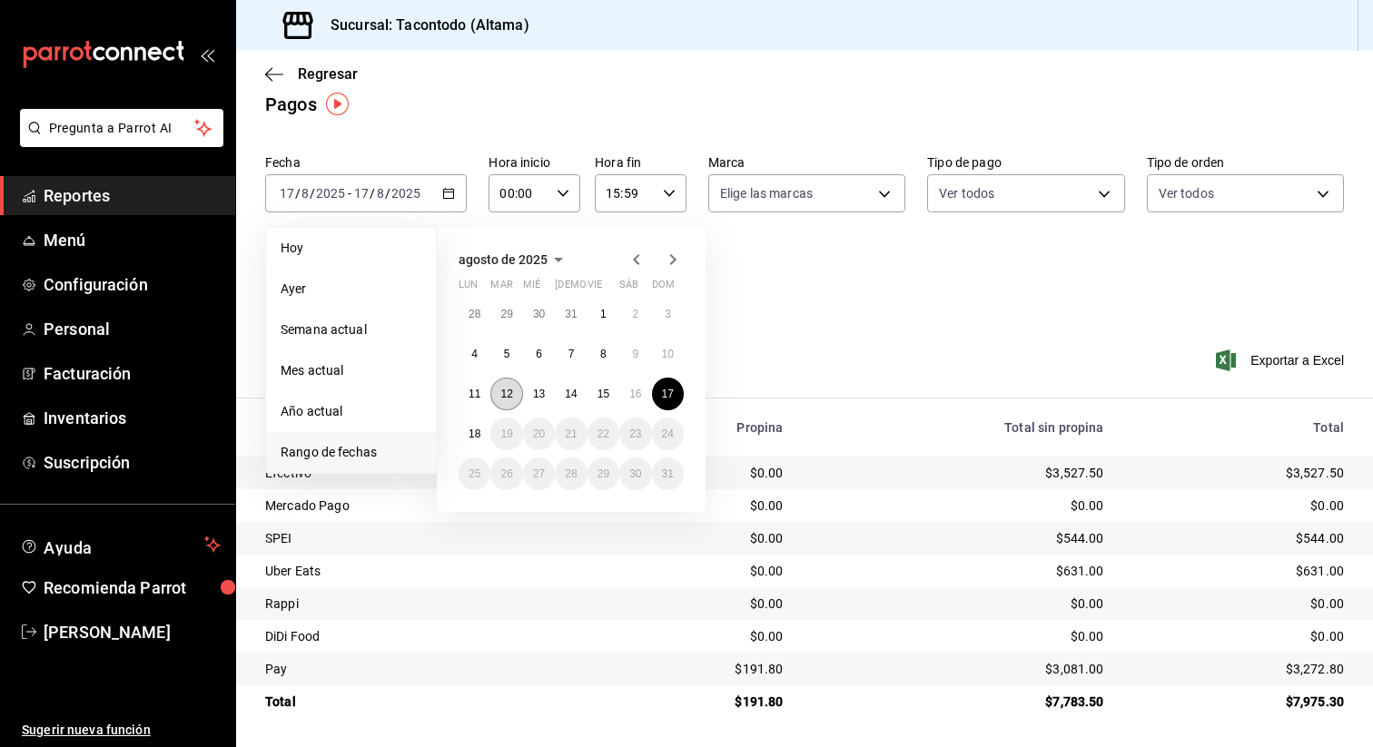
click at [503, 400] on button "12" at bounding box center [506, 394] width 32 height 33
type input "23:59"
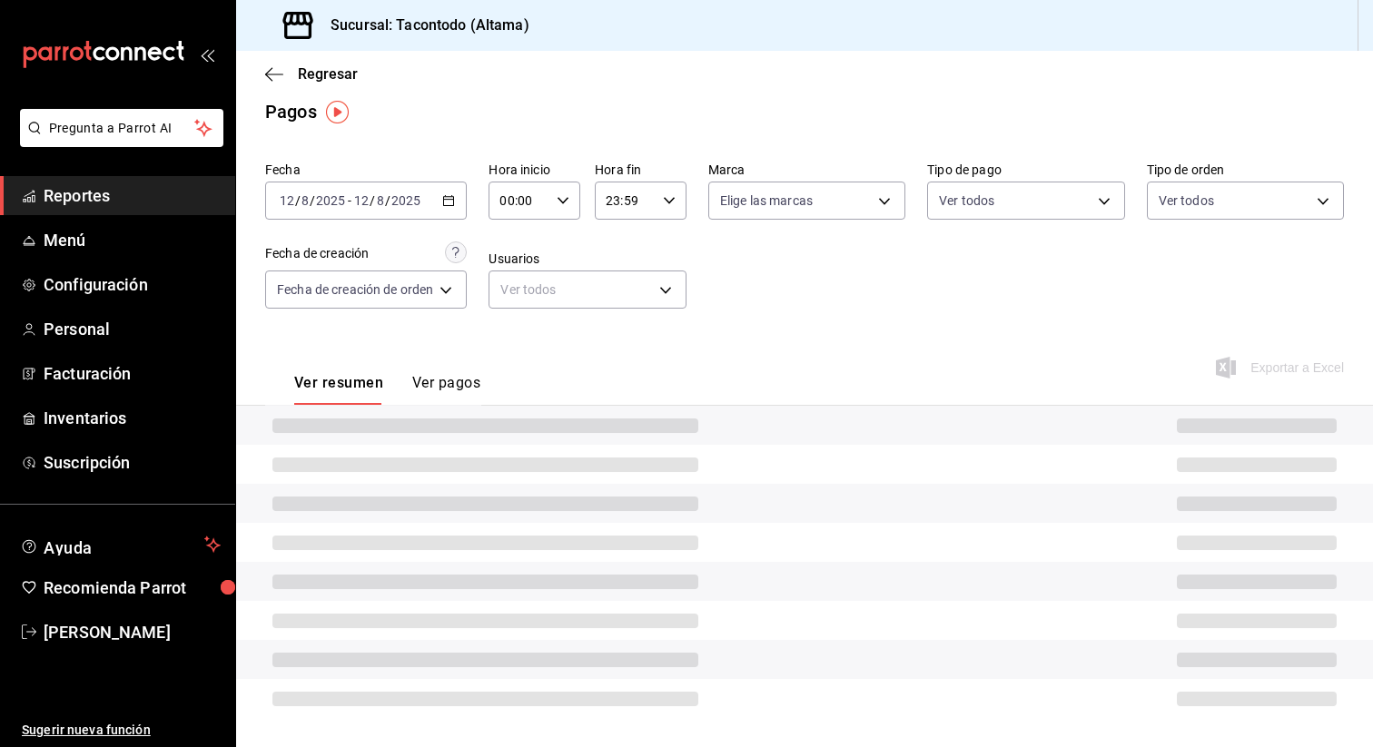
scroll to position [21, 0]
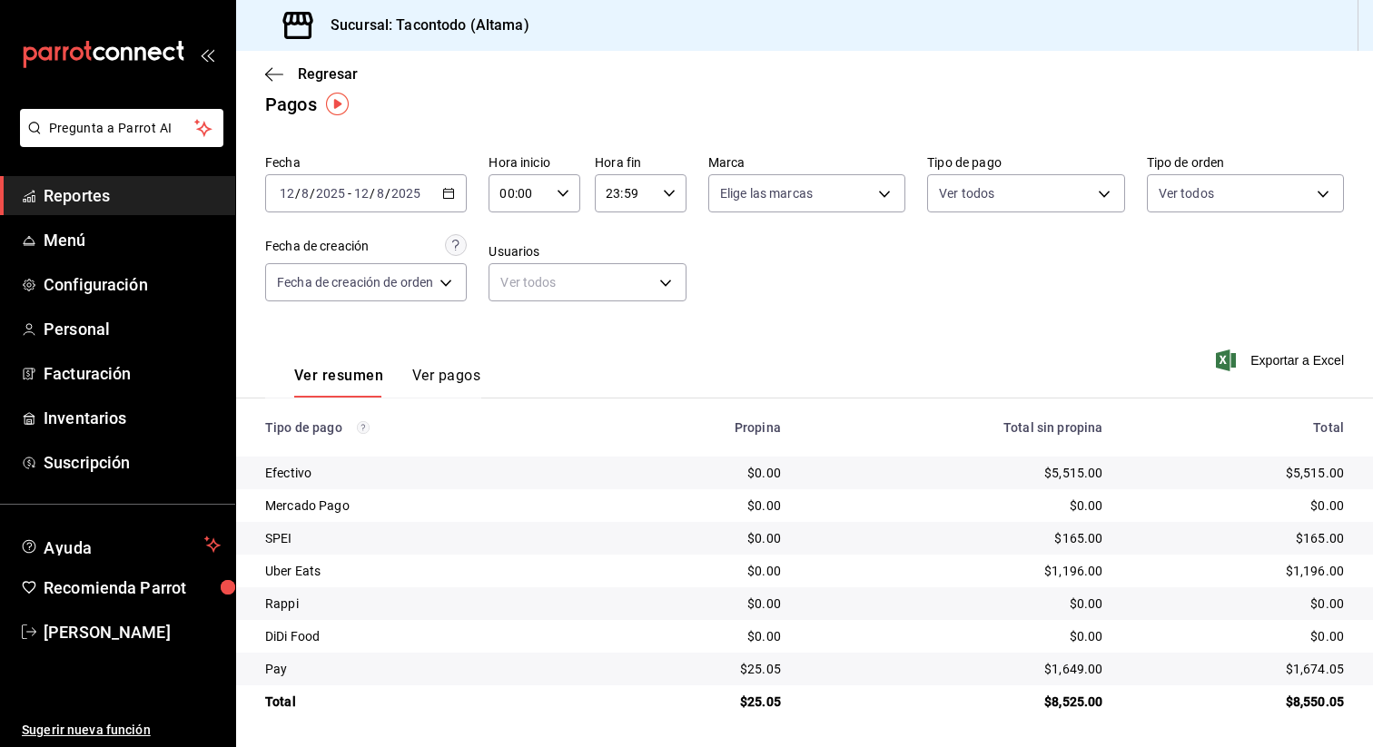
click at [566, 193] on icon "button" at bounding box center [563, 193] width 13 height 13
click at [523, 294] on button "16" at bounding box center [514, 289] width 38 height 36
type input "16:00"
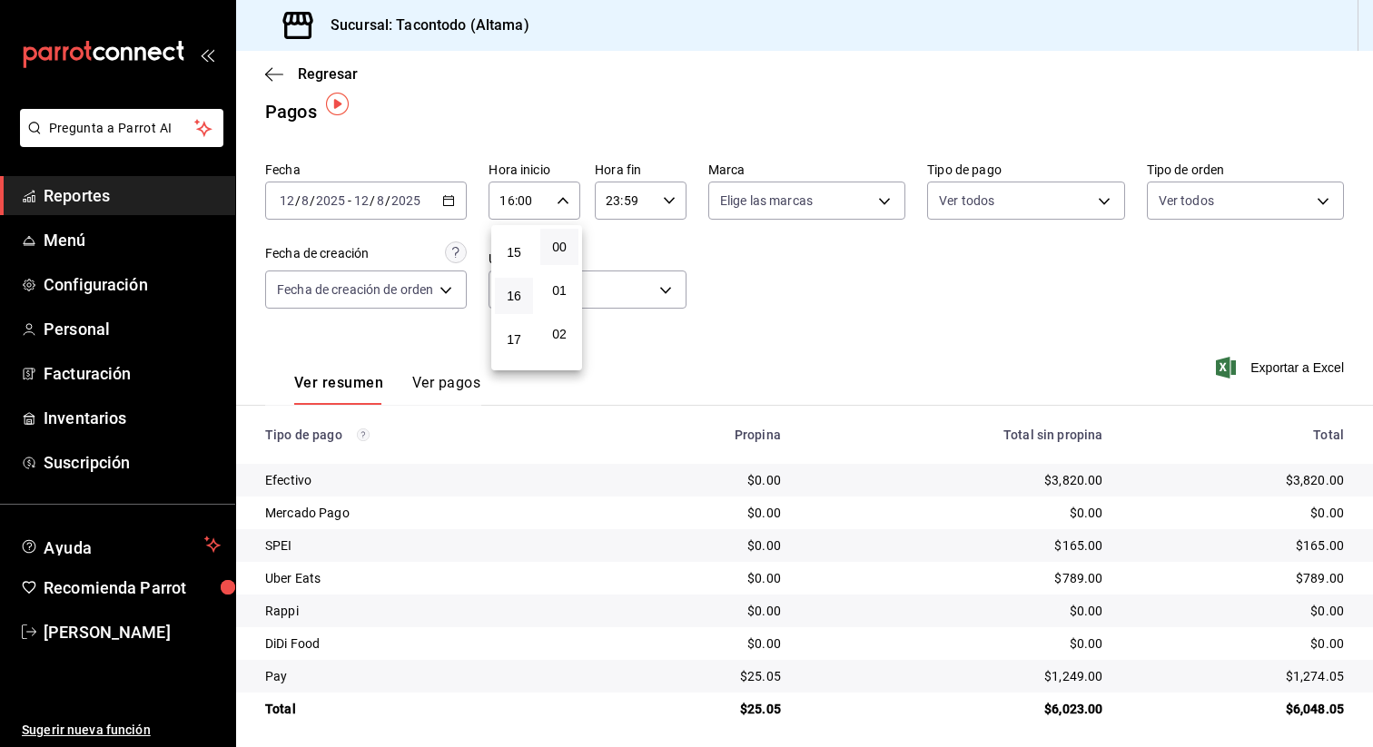
scroll to position [21, 0]
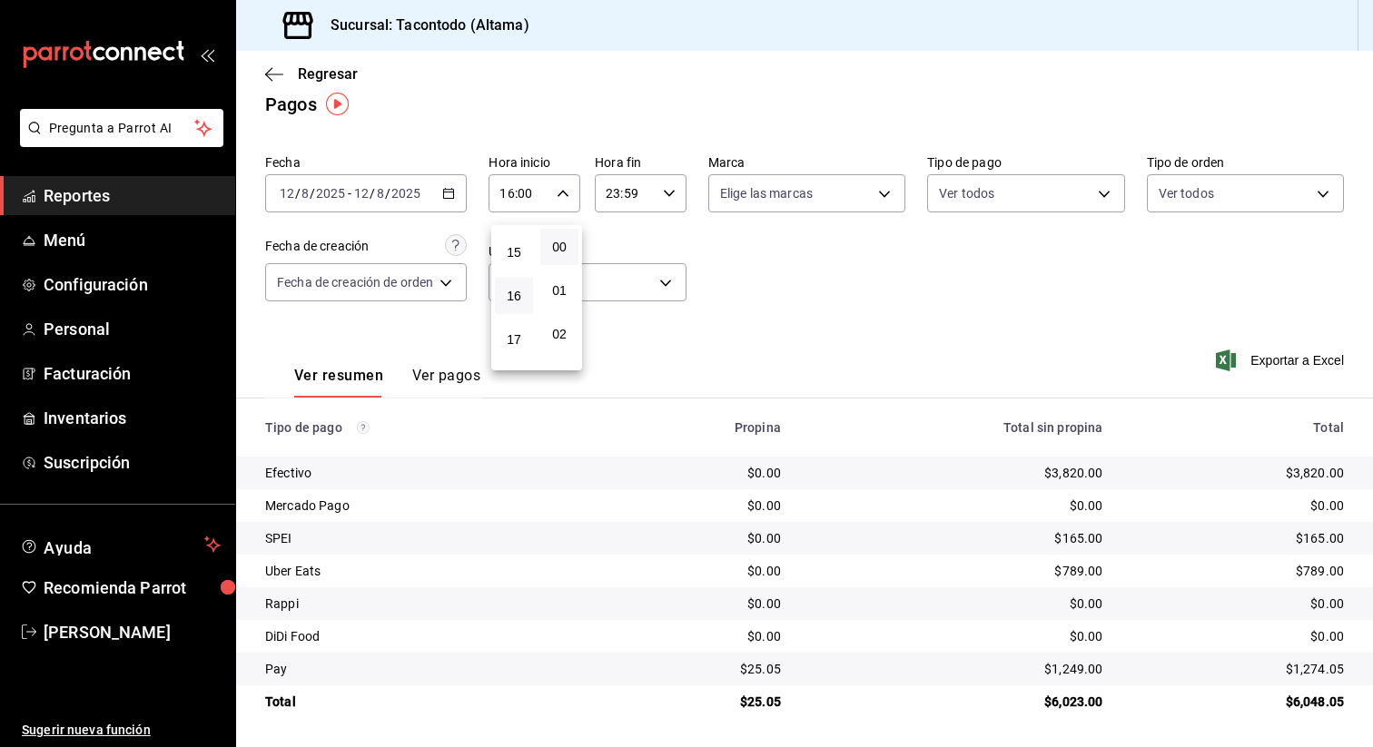
click at [760, 672] on div at bounding box center [686, 373] width 1373 height 747
drag, startPoint x: 751, startPoint y: 671, endPoint x: 783, endPoint y: 671, distance: 31.8
click at [783, 671] on td "$25.05" at bounding box center [701, 669] width 189 height 33
copy div "25.05"
click at [463, 197] on div "2025-08-12 12 / 8 / 2025 - 2025-08-12 12 / 8 / 2025" at bounding box center [366, 193] width 202 height 38
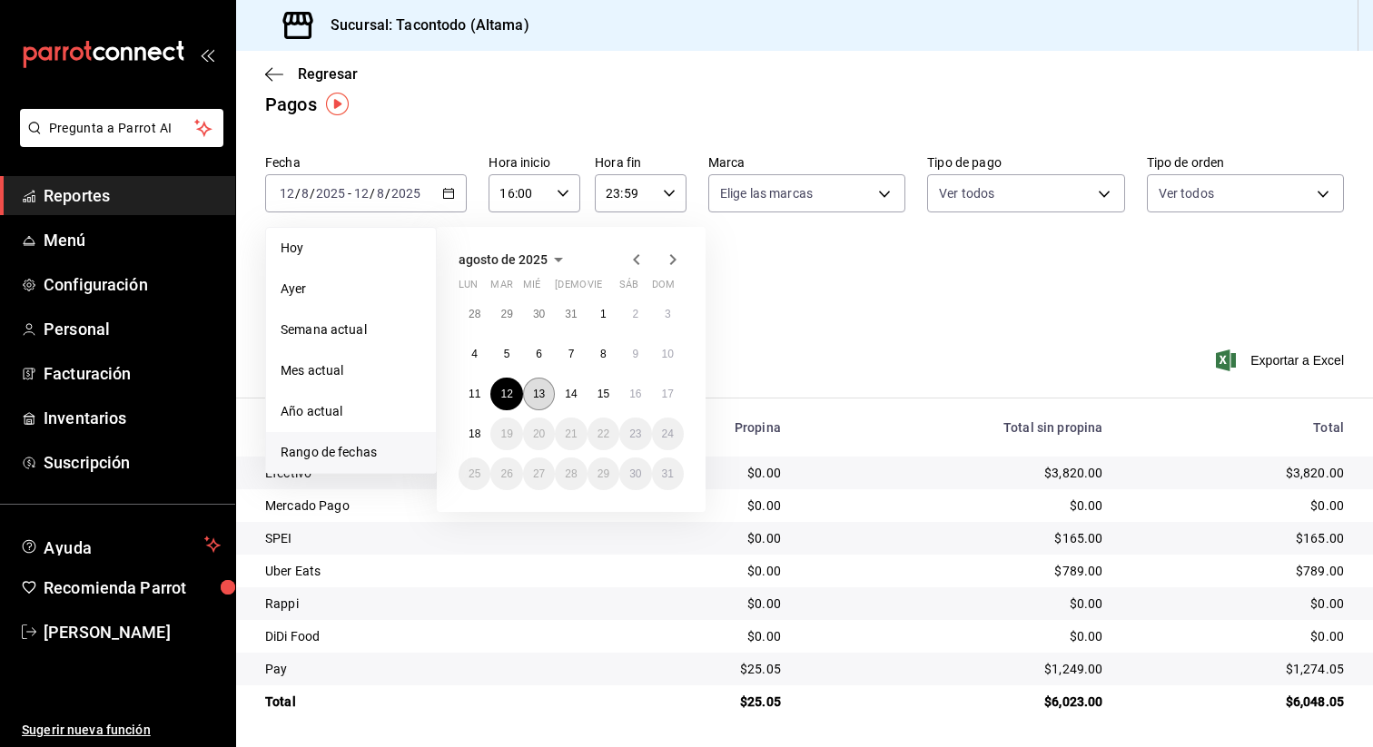
click at [536, 390] on abbr "13" at bounding box center [539, 394] width 12 height 13
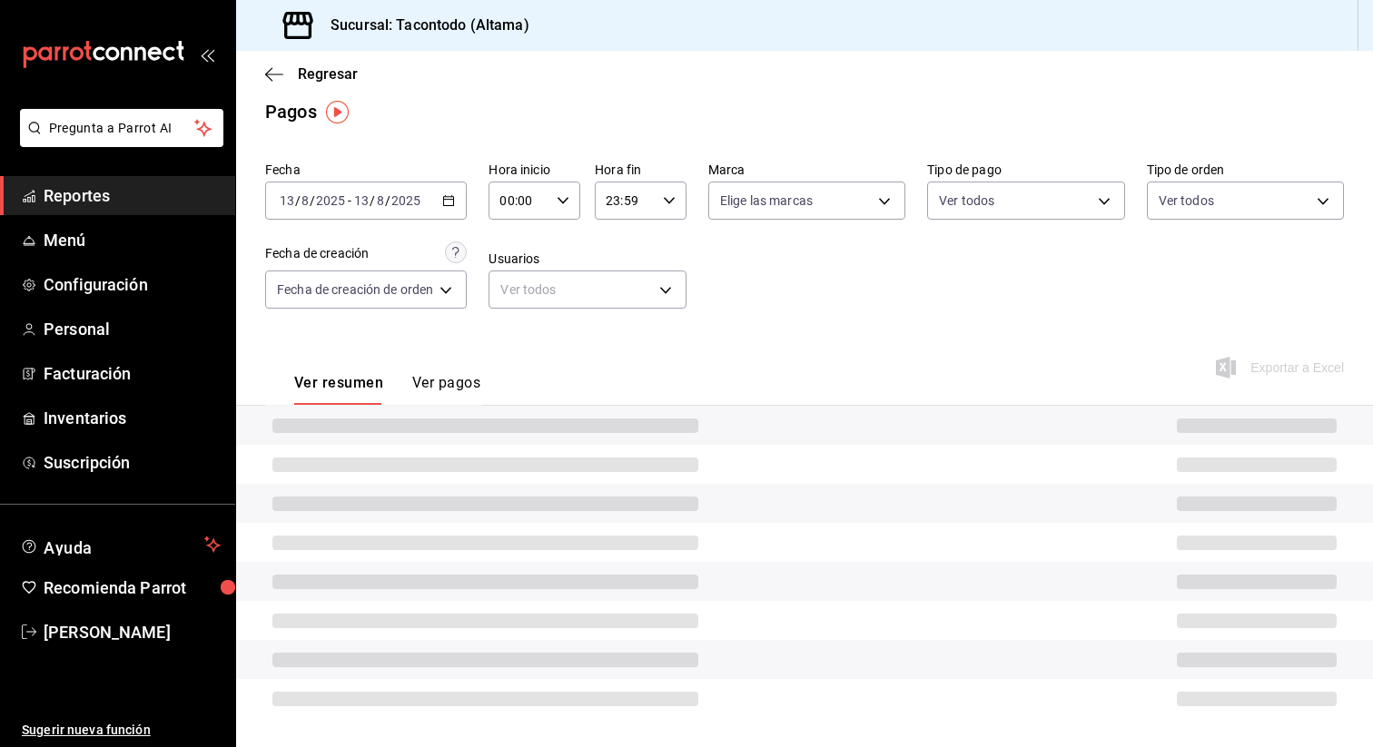
click at [565, 199] on icon "button" at bounding box center [563, 200] width 13 height 13
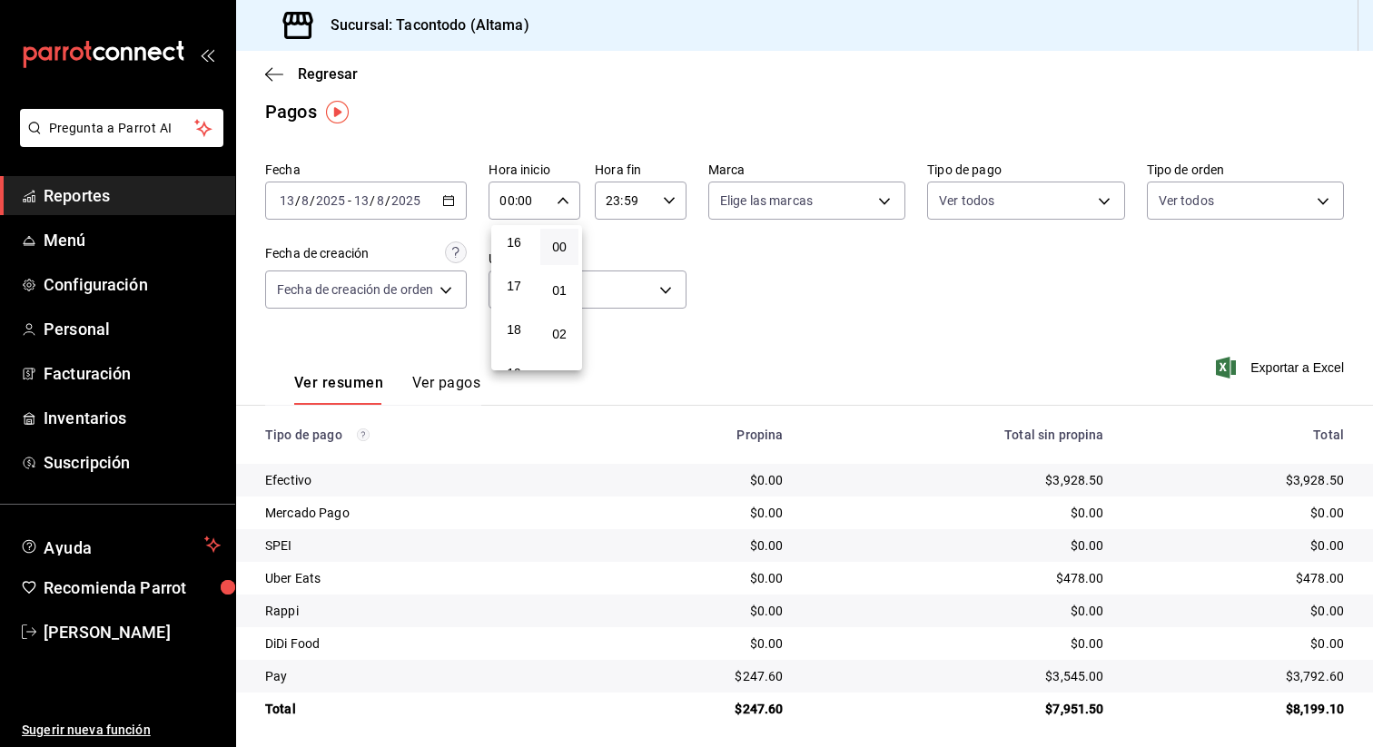
scroll to position [695, 0]
click at [519, 246] on span "16" at bounding box center [514, 249] width 16 height 15
click at [741, 680] on div at bounding box center [686, 373] width 1373 height 747
drag, startPoint x: 748, startPoint y: 677, endPoint x: 786, endPoint y: 674, distance: 38.2
click at [786, 674] on td "$217.60" at bounding box center [701, 676] width 193 height 33
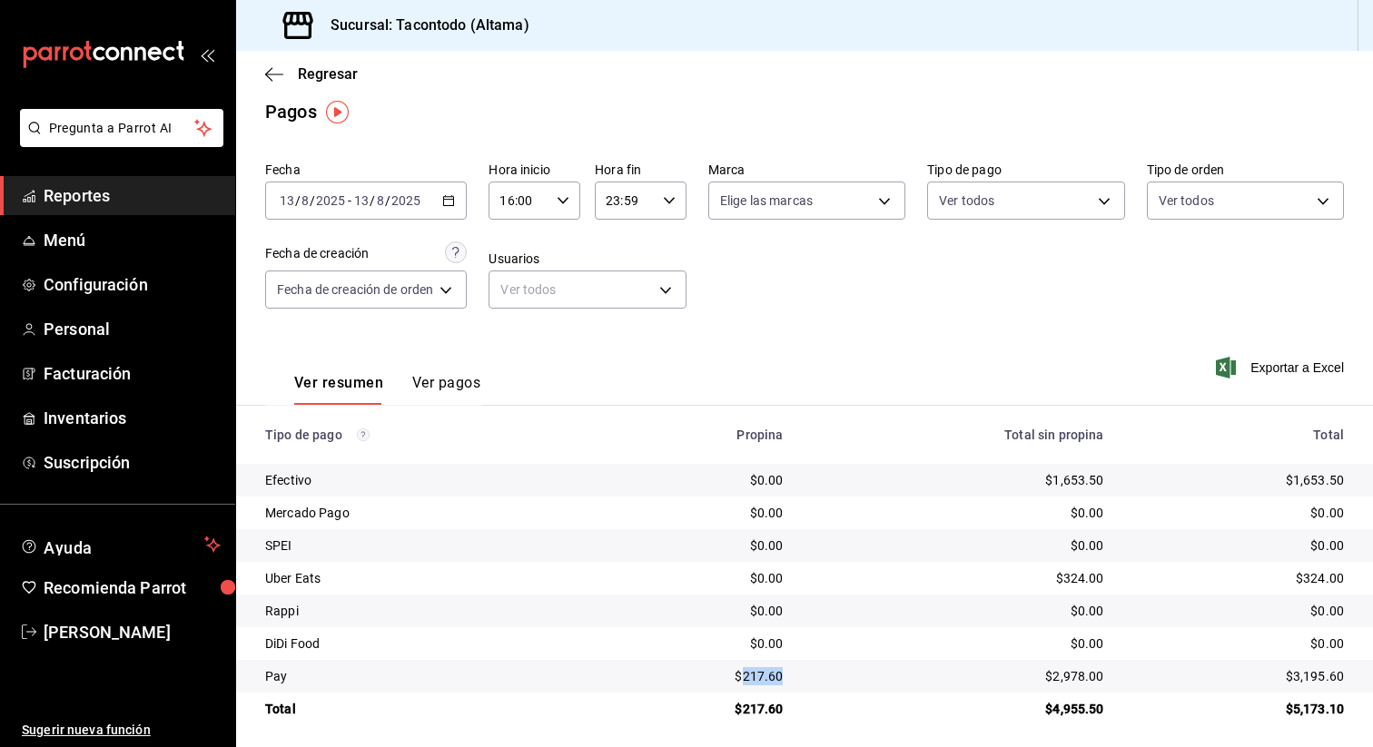
copy div "217.60"
click at [458, 198] on div "2025-08-13 13 / 8 / 2025 - 2025-08-13 13 / 8 / 2025" at bounding box center [366, 201] width 202 height 38
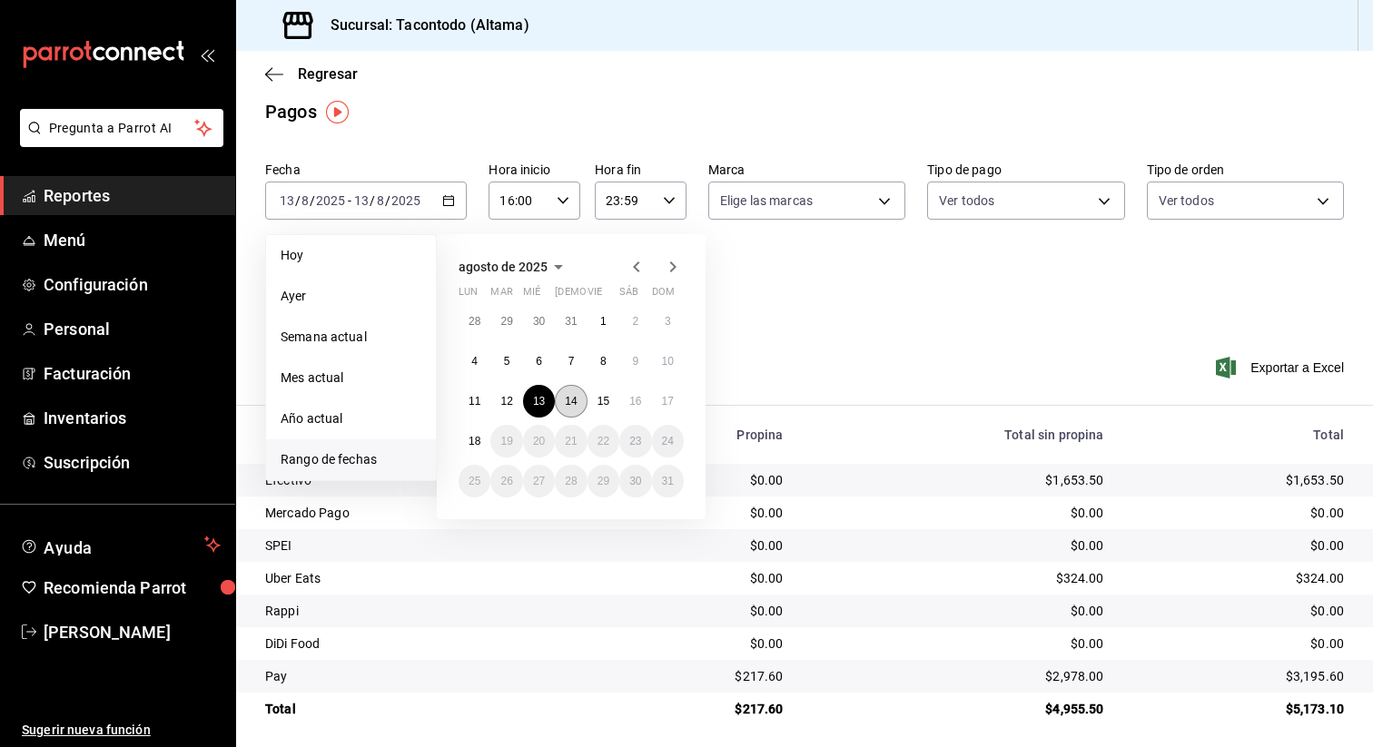
click at [574, 397] on abbr "14" at bounding box center [571, 401] width 12 height 13
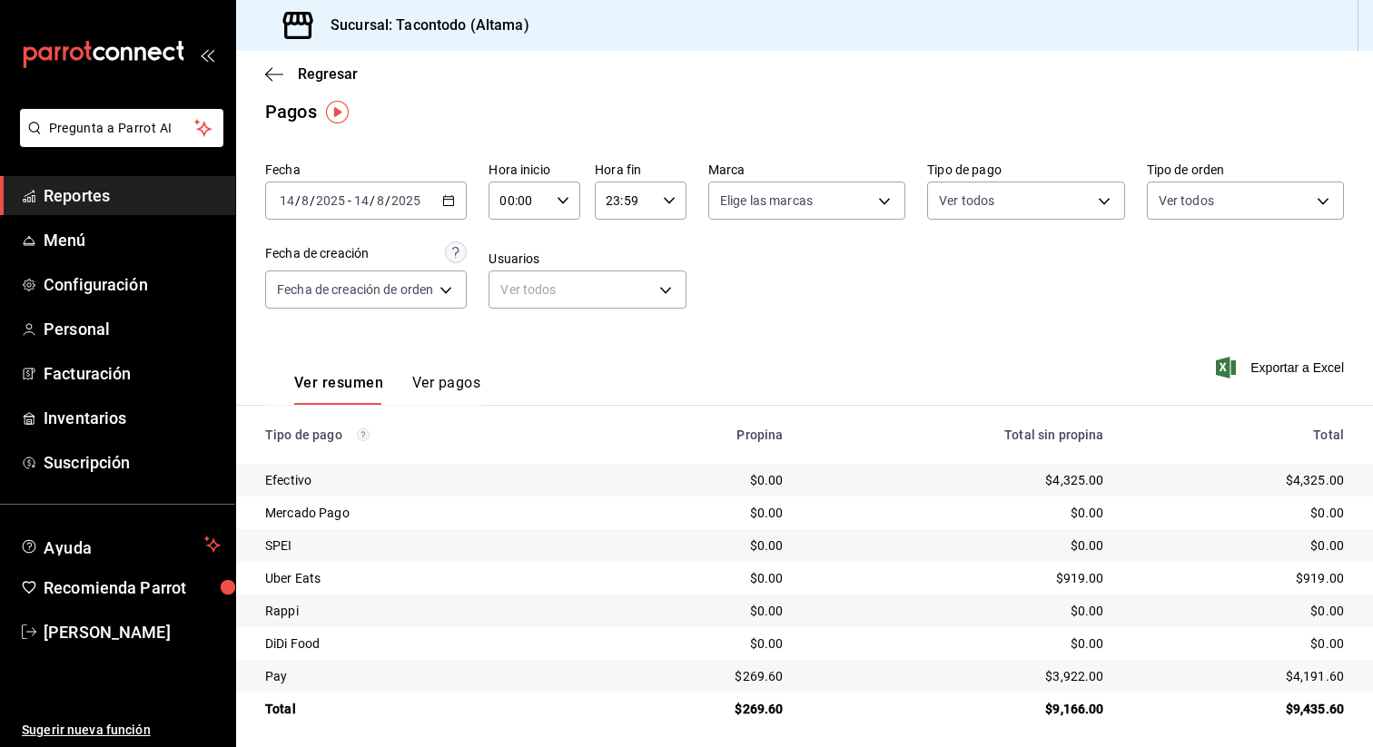
click at [568, 208] on div "00:00 Hora inicio" at bounding box center [535, 201] width 92 height 38
click at [517, 307] on span "16" at bounding box center [514, 314] width 16 height 15
click at [695, 370] on div at bounding box center [686, 373] width 1373 height 747
drag, startPoint x: 746, startPoint y: 679, endPoint x: 797, endPoint y: 679, distance: 51.8
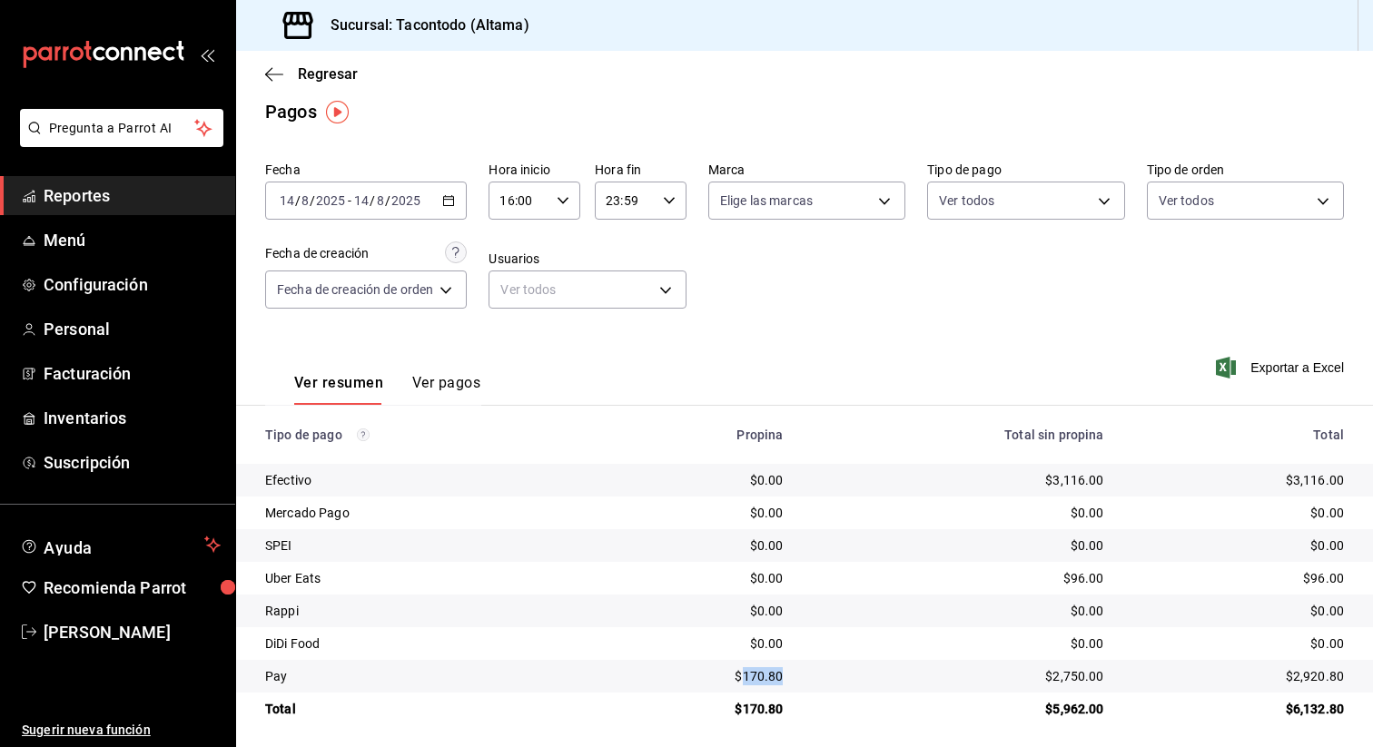
click at [797, 679] on td "$170.80" at bounding box center [701, 676] width 193 height 33
copy div "170.80"
click at [450, 203] on icon "button" at bounding box center [448, 200] width 13 height 13
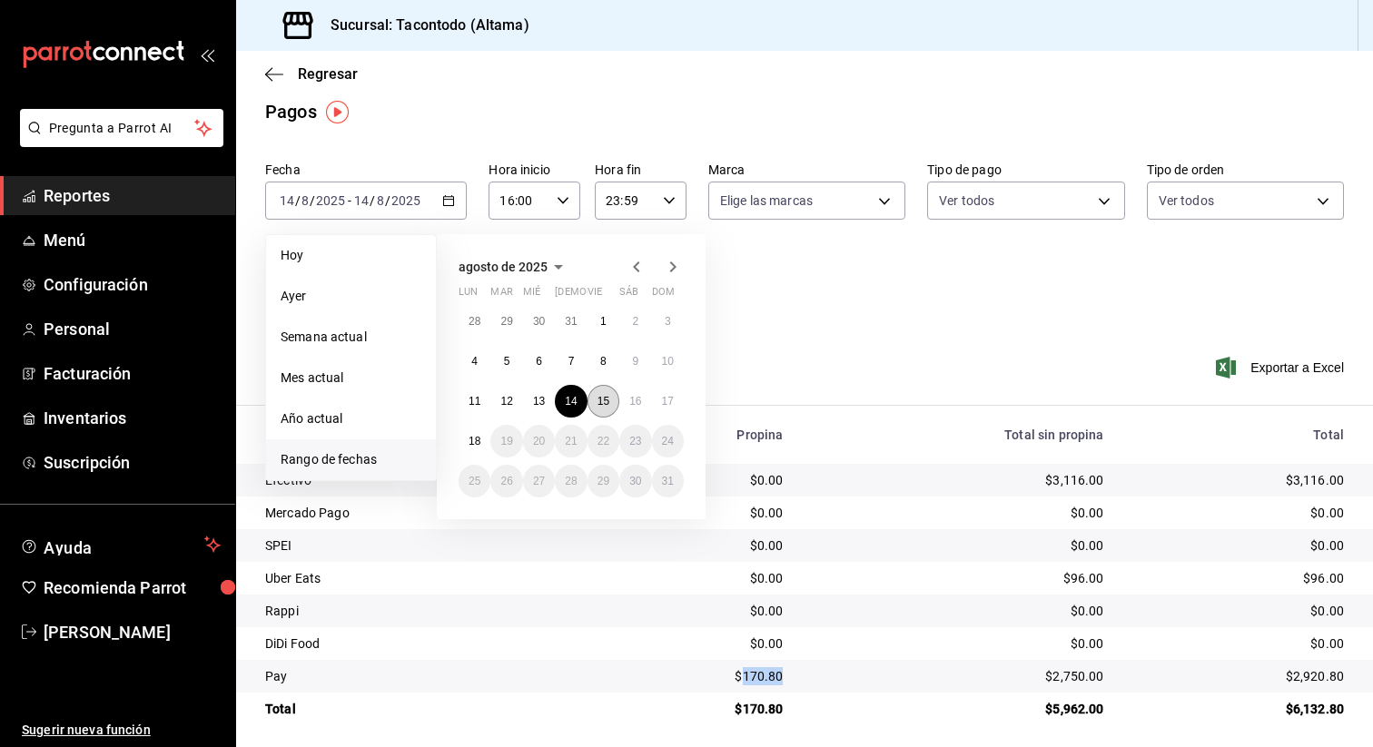
click at [600, 402] on abbr "15" at bounding box center [604, 401] width 12 height 13
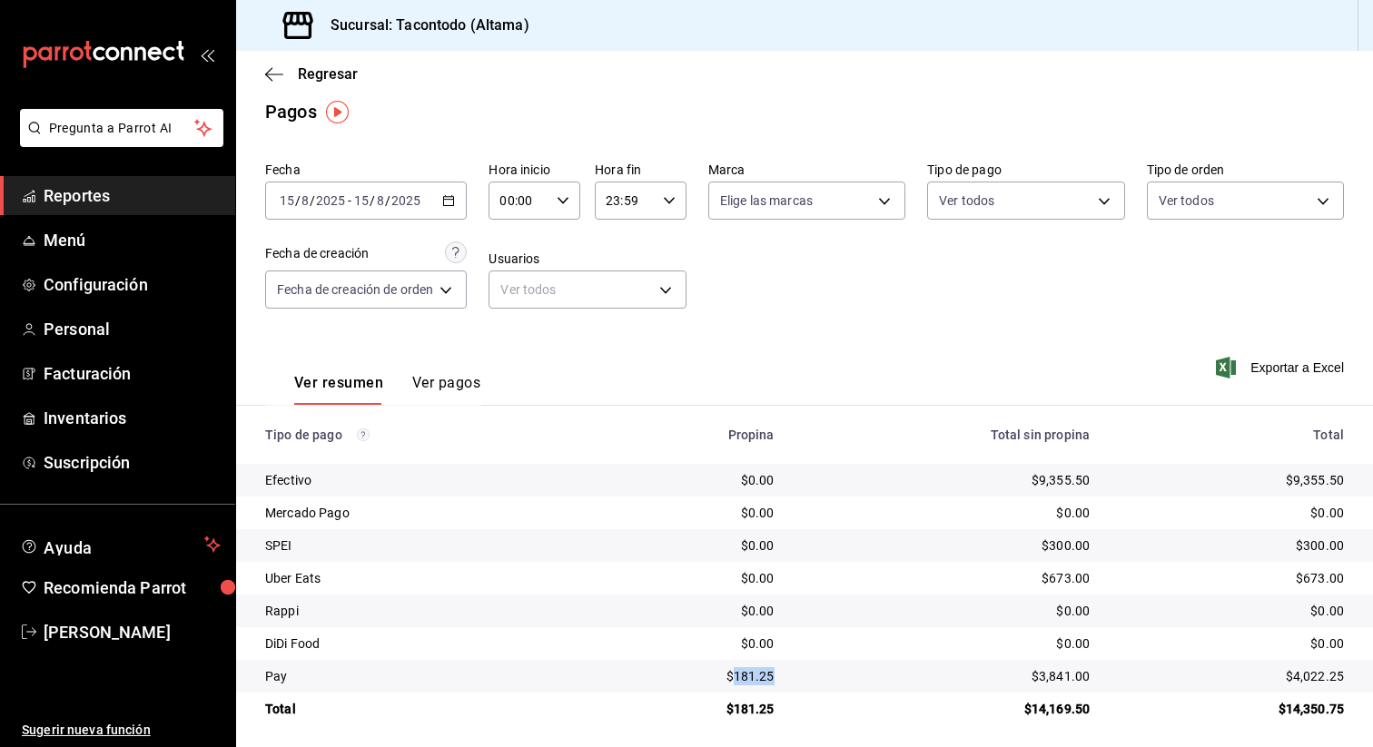
drag, startPoint x: 737, startPoint y: 677, endPoint x: 782, endPoint y: 678, distance: 44.5
click at [782, 678] on td "$181.25" at bounding box center [694, 676] width 190 height 33
copy div "181.25"
click at [560, 202] on icon "button" at bounding box center [563, 200] width 13 height 13
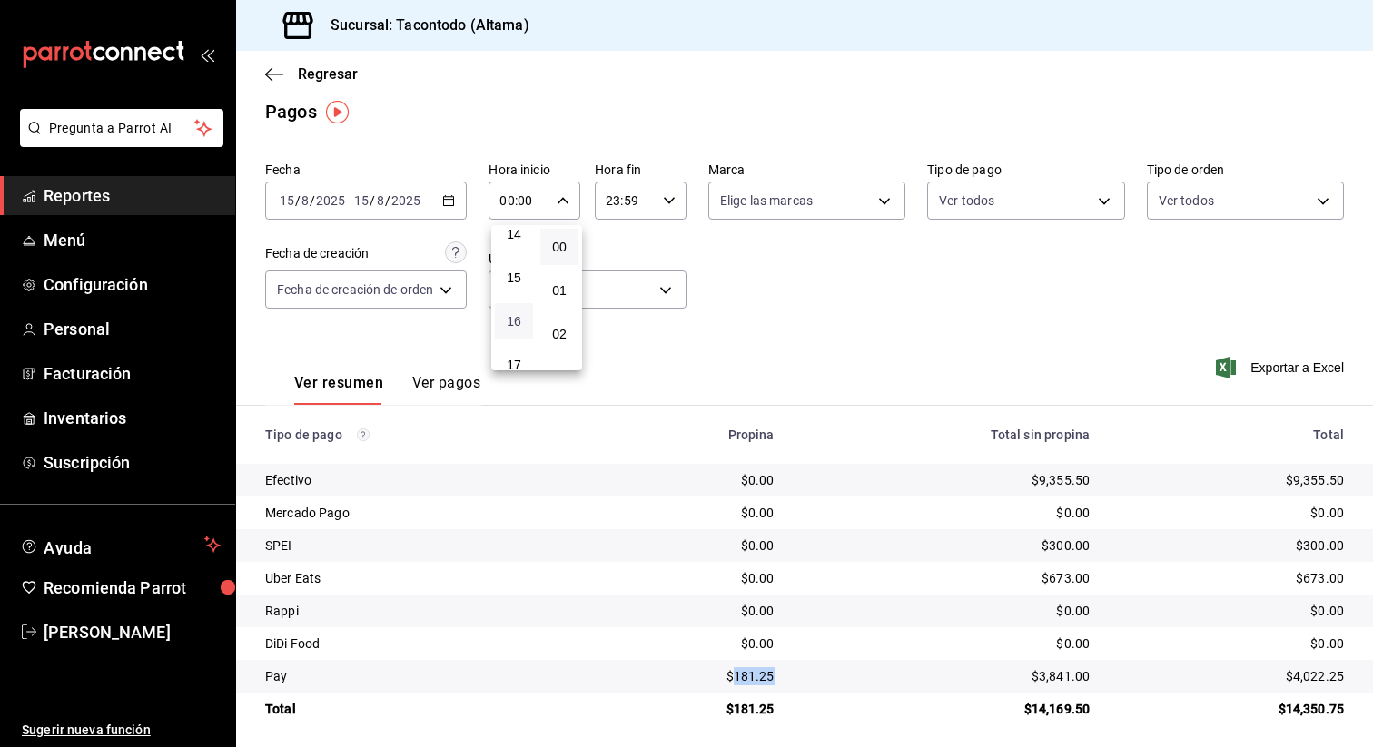
click at [515, 322] on span "16" at bounding box center [514, 321] width 16 height 15
click at [706, 364] on div at bounding box center [686, 373] width 1373 height 747
drag, startPoint x: 736, startPoint y: 677, endPoint x: 773, endPoint y: 677, distance: 36.3
click at [773, 677] on div "$181.25" at bounding box center [694, 676] width 161 height 18
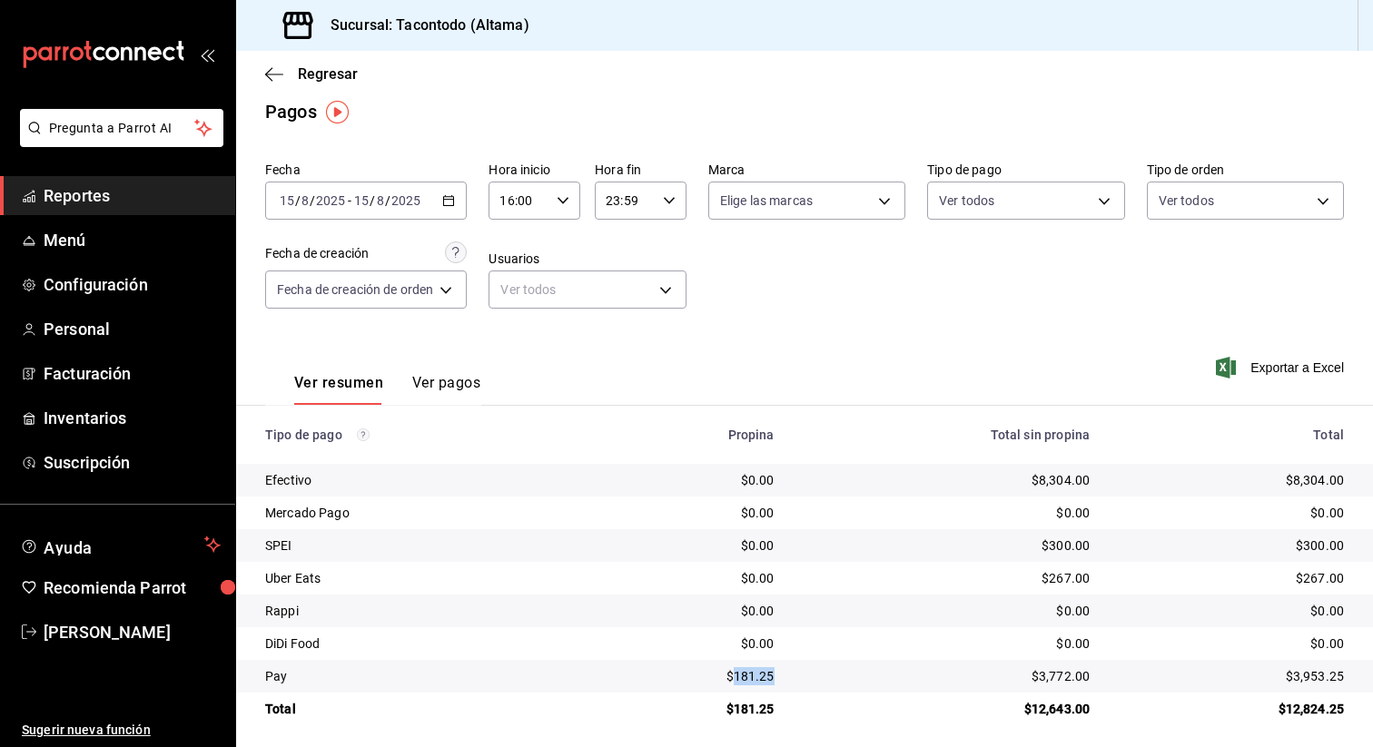
drag, startPoint x: 777, startPoint y: 677, endPoint x: 734, endPoint y: 677, distance: 43.6
click at [734, 677] on td "$181.25" at bounding box center [694, 676] width 190 height 33
copy div "181.25"
click at [453, 204] on icon "button" at bounding box center [448, 200] width 13 height 13
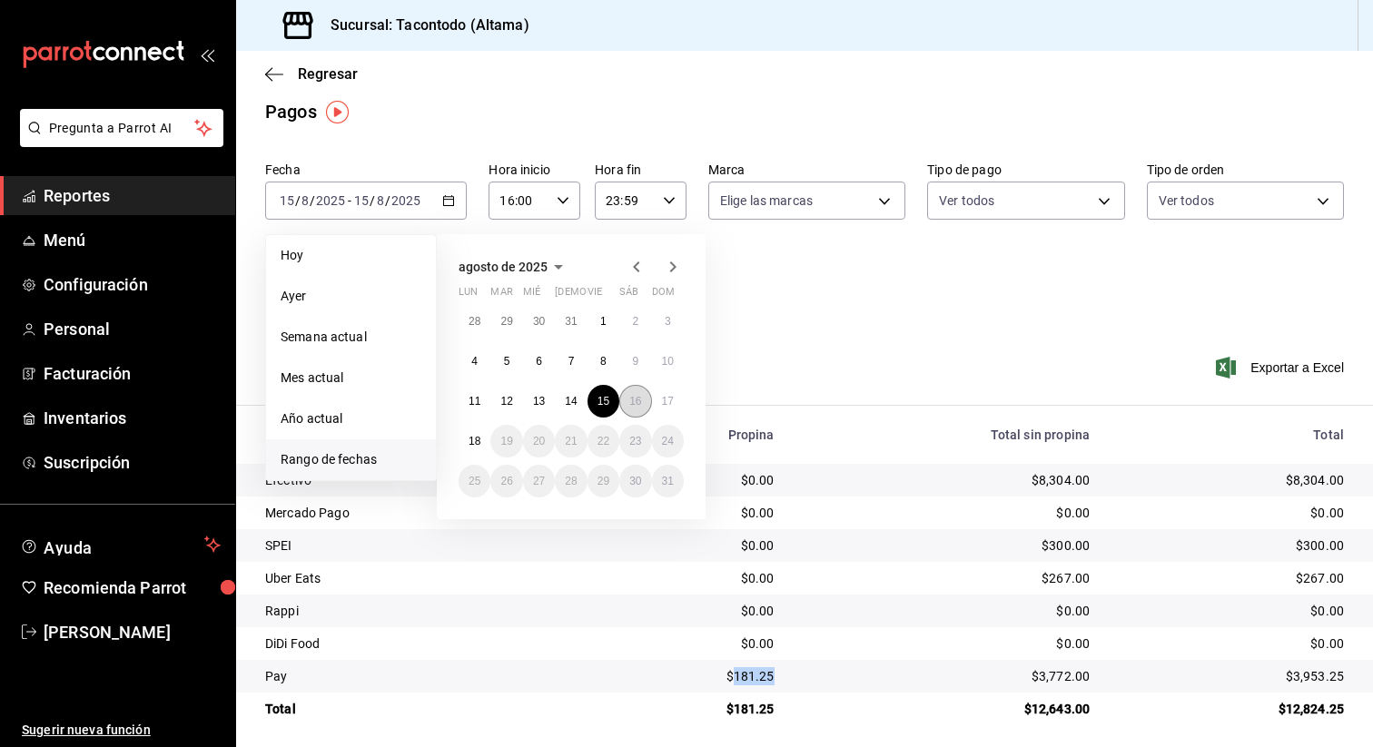
click at [646, 408] on button "16" at bounding box center [635, 401] width 32 height 33
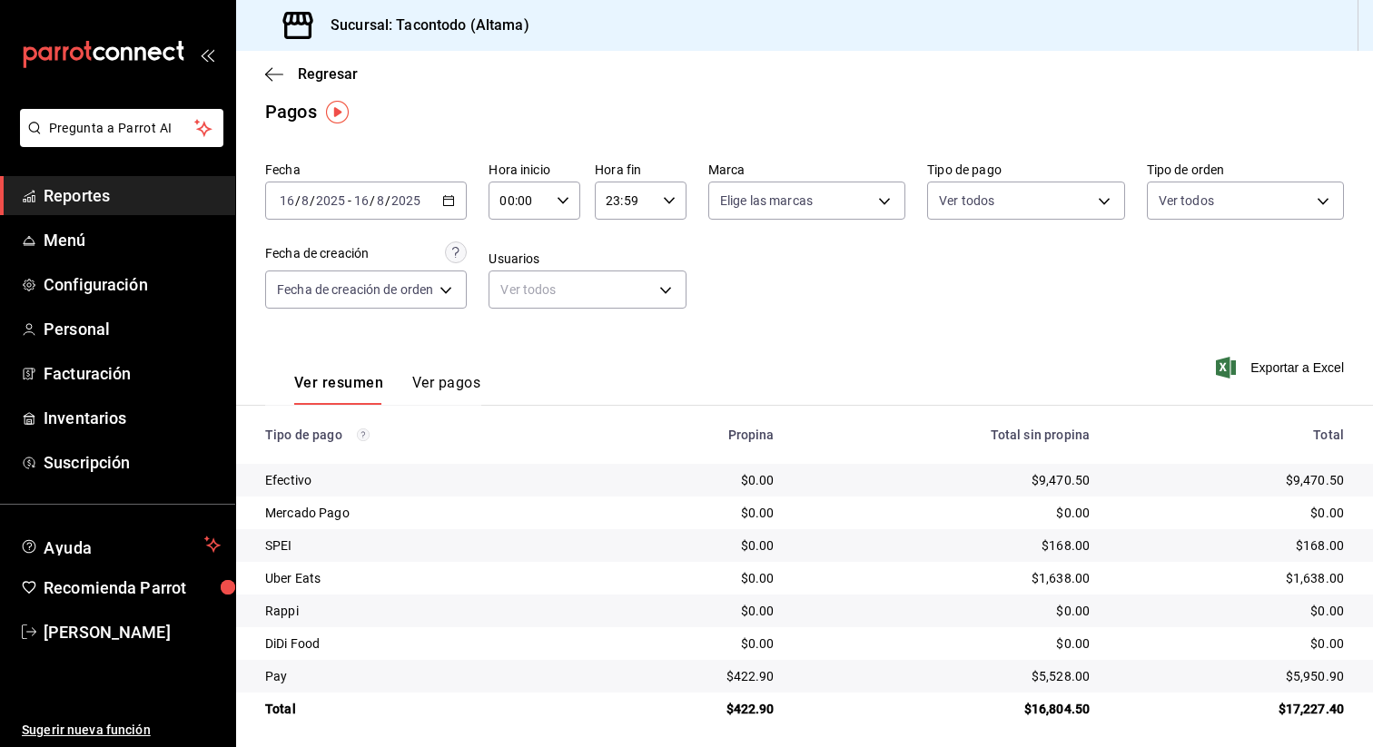
click at [565, 197] on icon "button" at bounding box center [563, 200] width 13 height 13
click at [516, 334] on span "16" at bounding box center [514, 336] width 16 height 15
type input "16:00"
click at [724, 447] on div at bounding box center [686, 373] width 1373 height 747
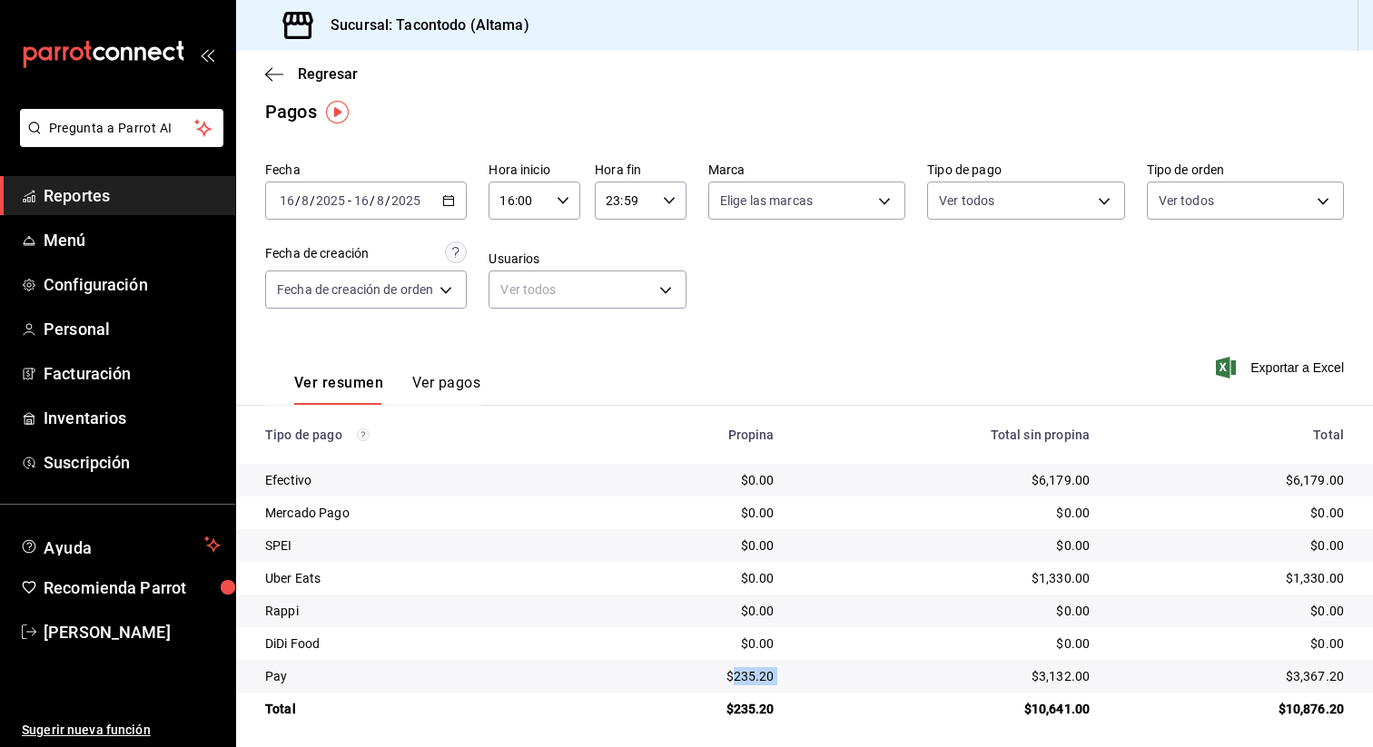
drag, startPoint x: 736, startPoint y: 675, endPoint x: 809, endPoint y: 675, distance: 72.6
click at [809, 675] on tr "Pay $235.20 $3,132.00 $3,367.20" at bounding box center [804, 676] width 1137 height 33
copy div "235.20"
